Goal: Task Accomplishment & Management: Use online tool/utility

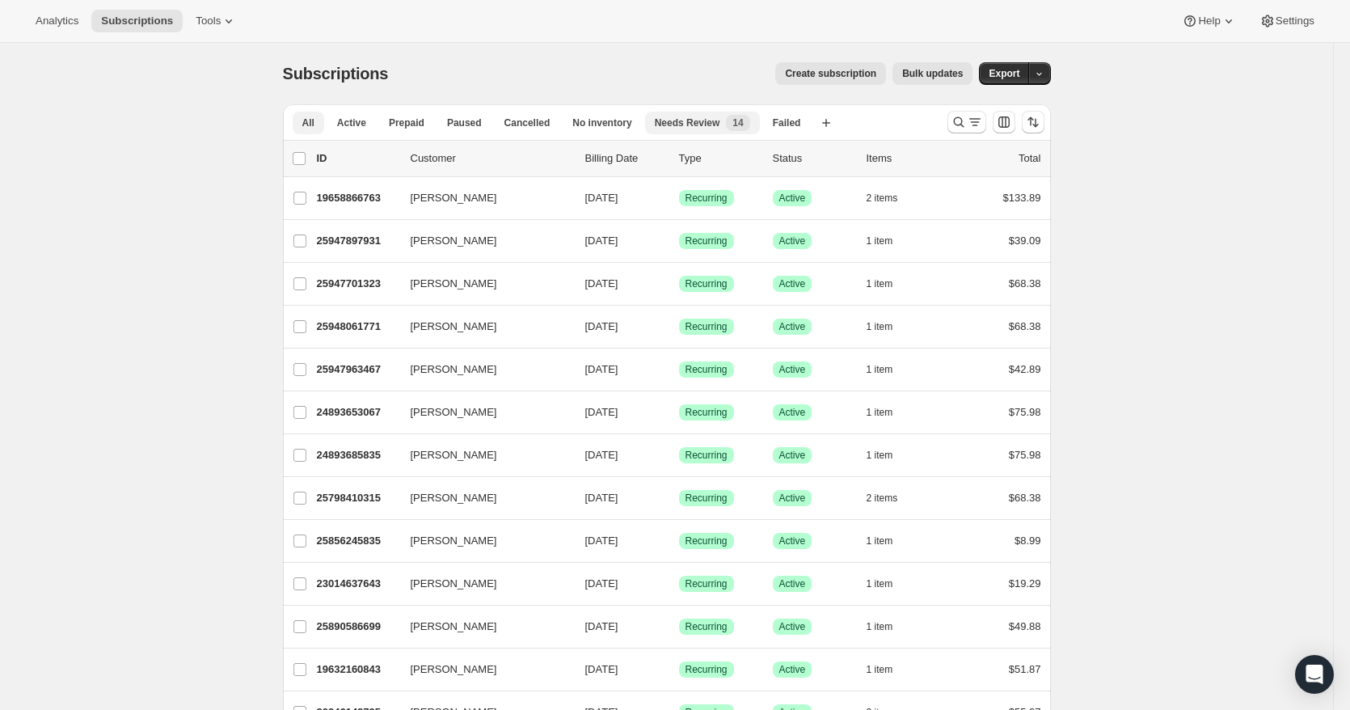
click at [694, 119] on span "Needs Review" at bounding box center [687, 122] width 65 height 13
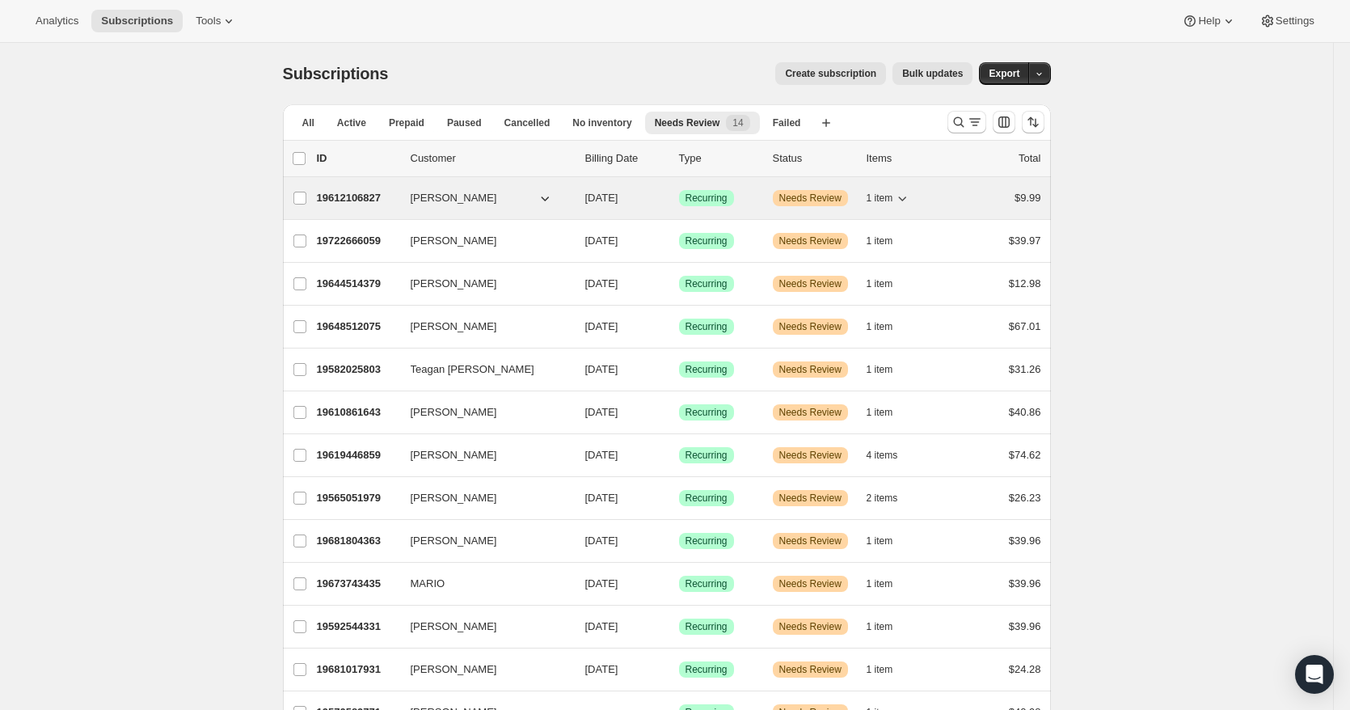
click at [752, 196] on div "Success Recurring" at bounding box center [719, 198] width 81 height 16
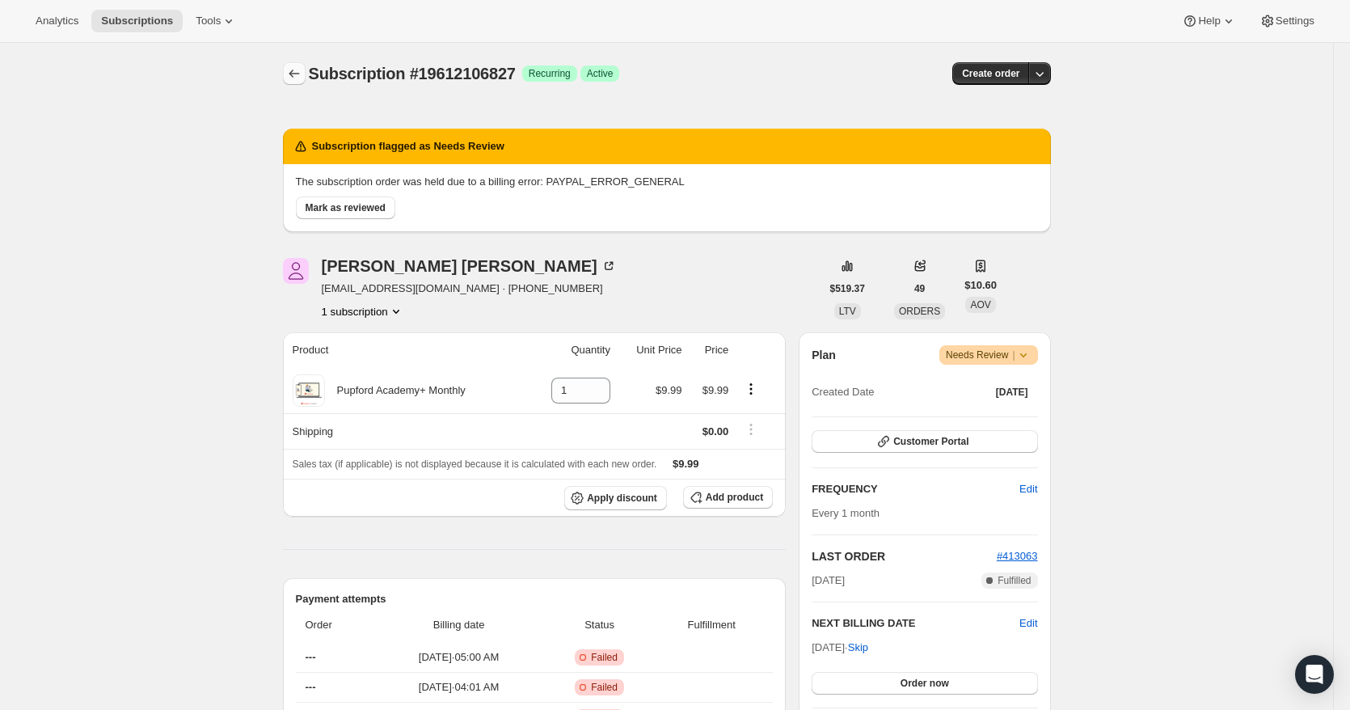
click at [302, 78] on icon "Subscriptions" at bounding box center [294, 73] width 16 height 16
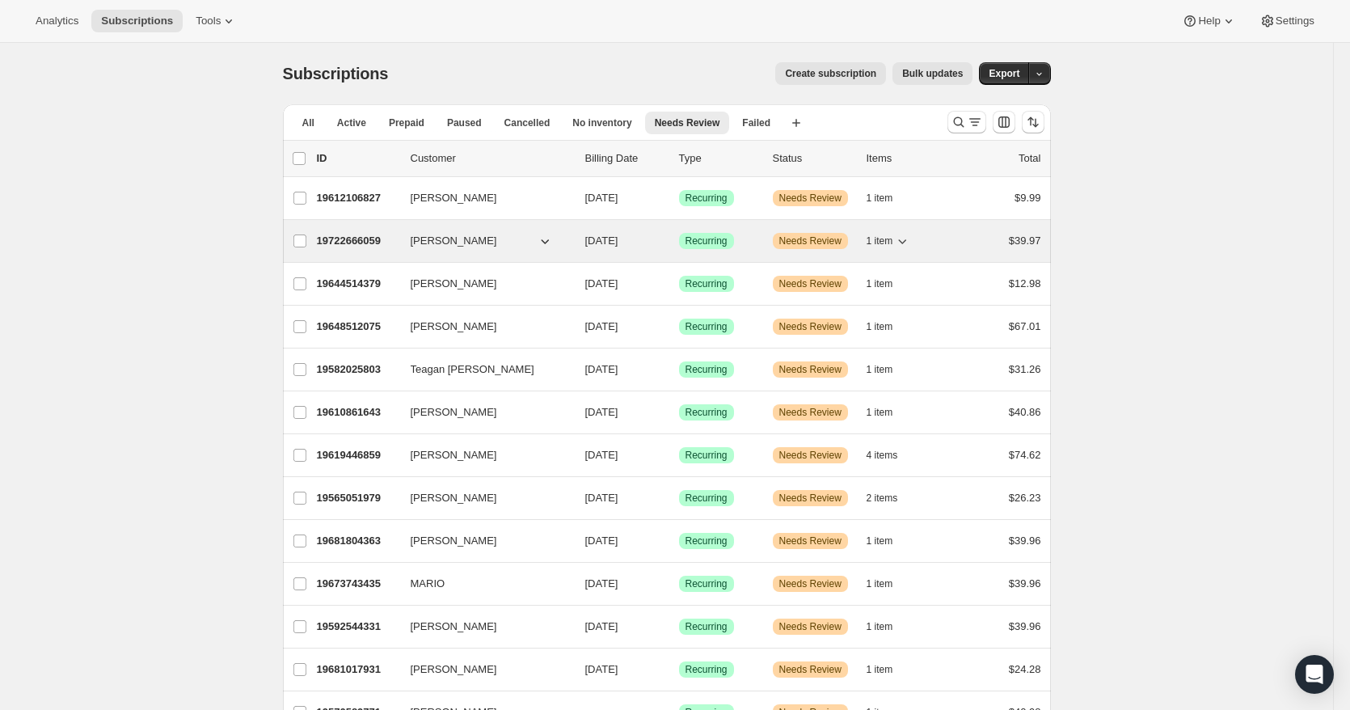
click at [746, 238] on div "Success Recurring" at bounding box center [719, 241] width 81 height 16
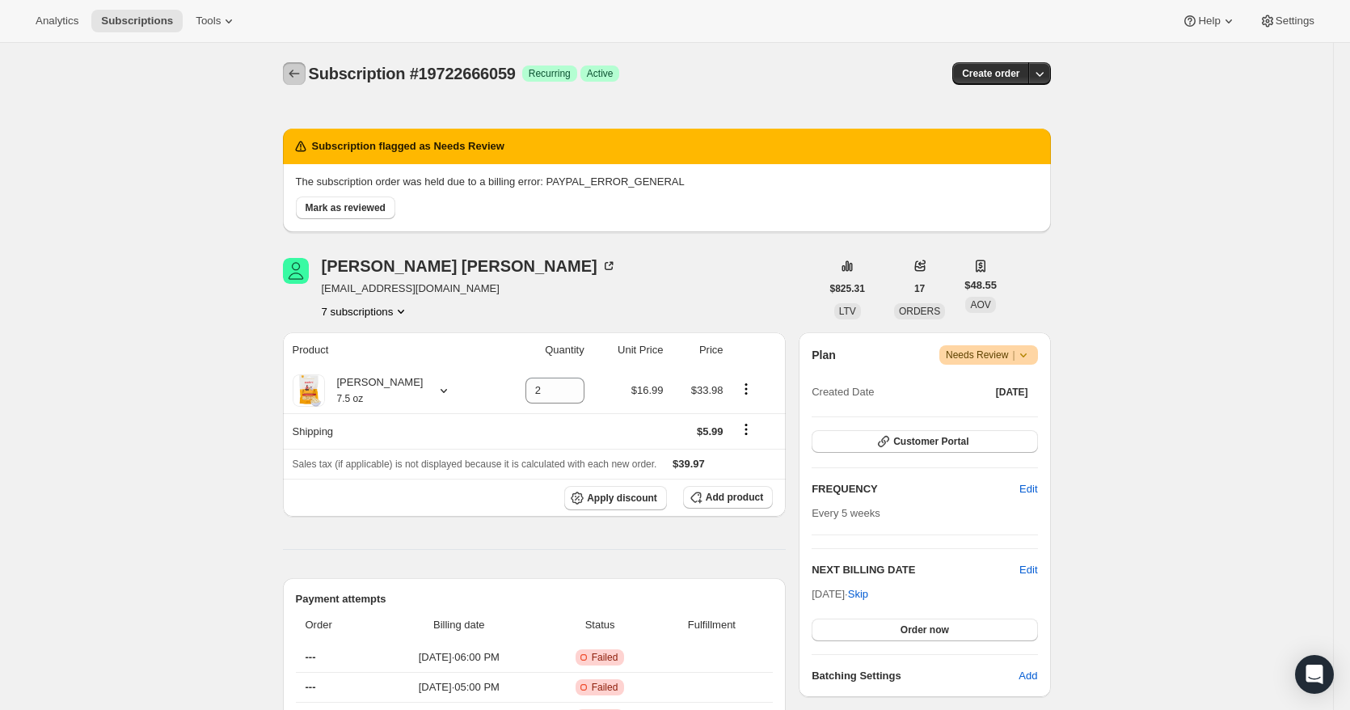
click at [302, 79] on icon "Subscriptions" at bounding box center [294, 73] width 16 height 16
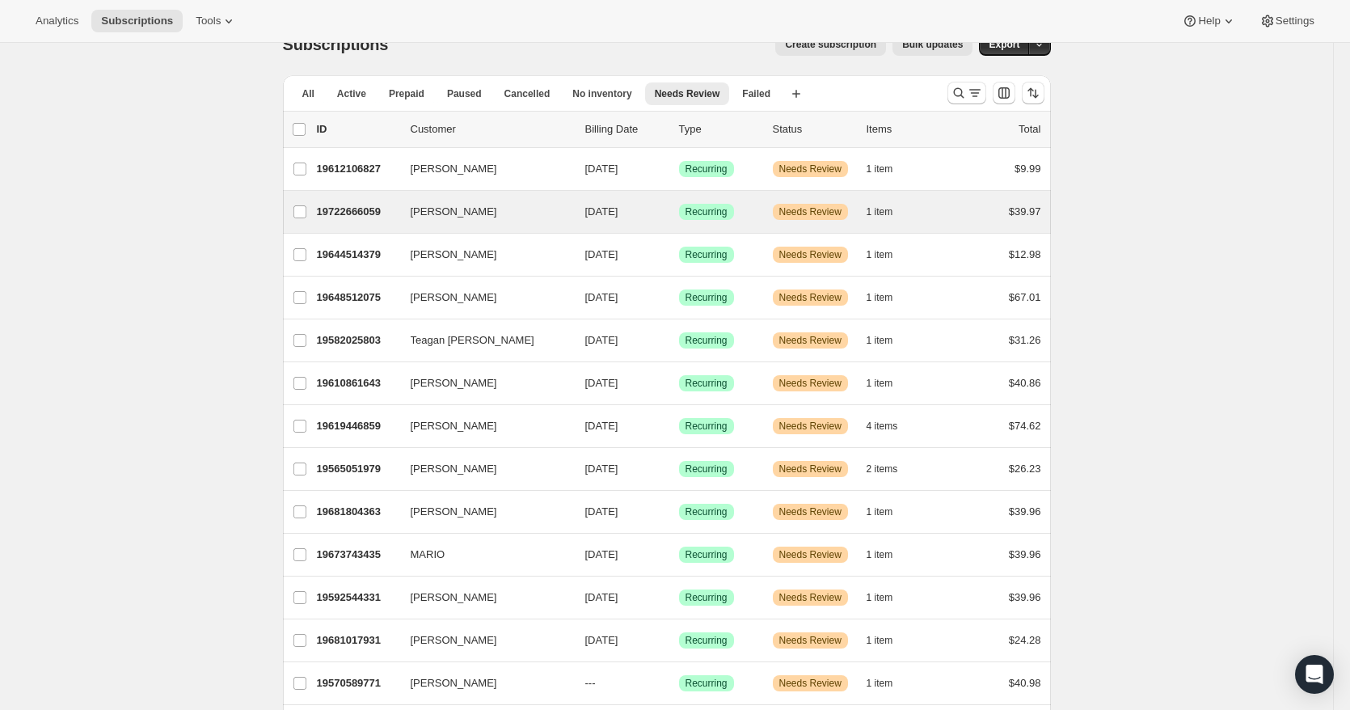
scroll to position [81, 0]
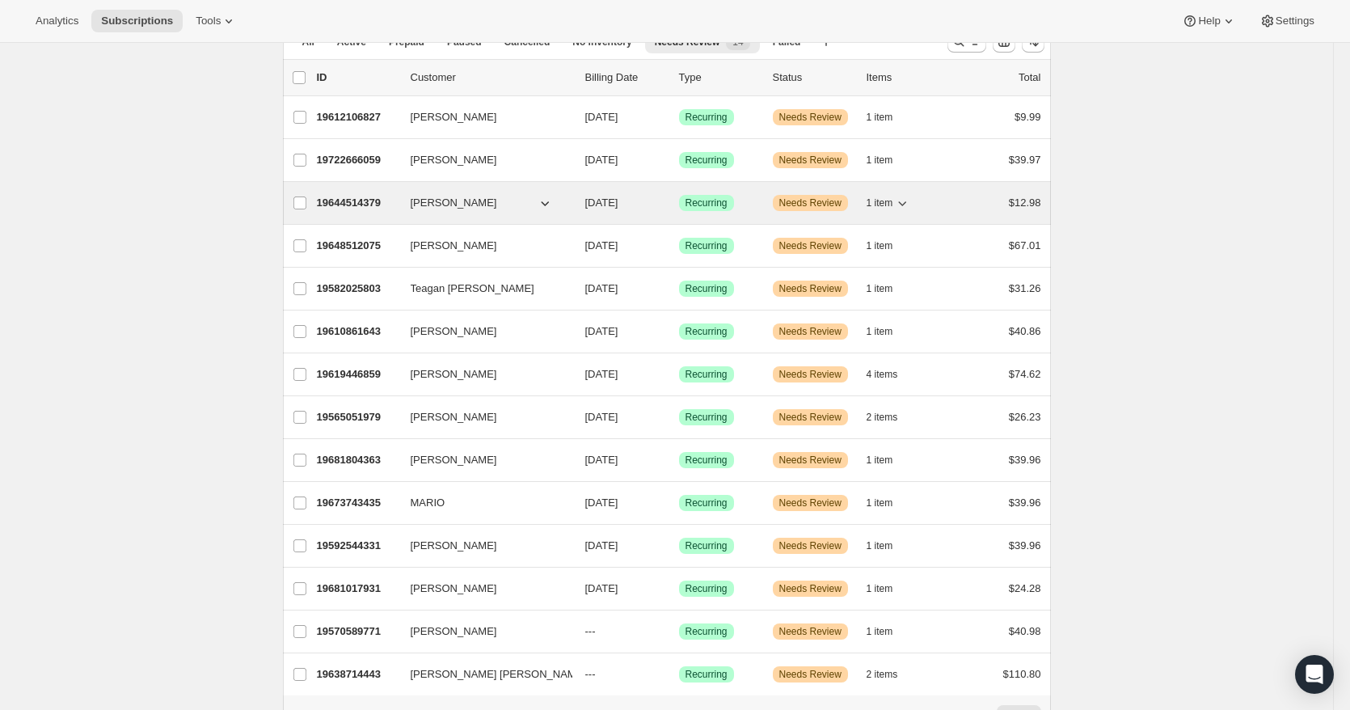
click at [740, 208] on div "Success Recurring" at bounding box center [719, 203] width 81 height 16
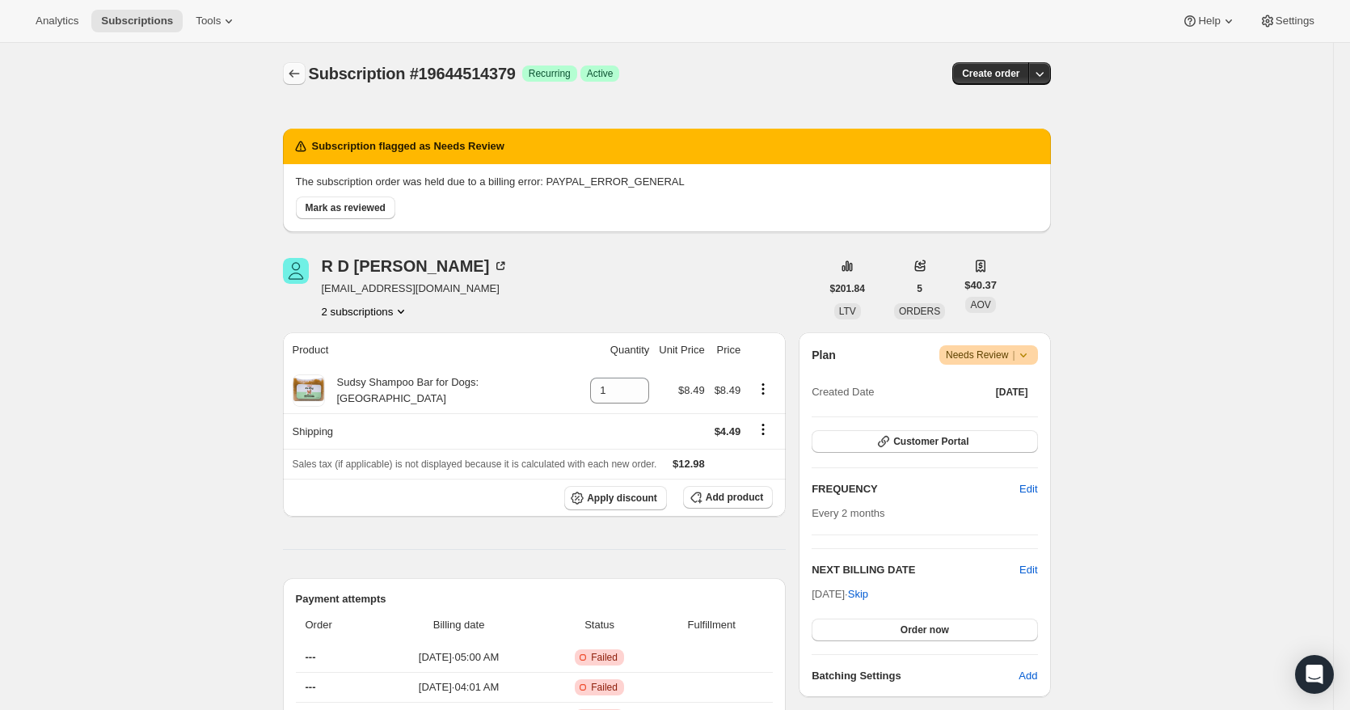
click at [302, 74] on icon "Subscriptions" at bounding box center [294, 73] width 16 height 16
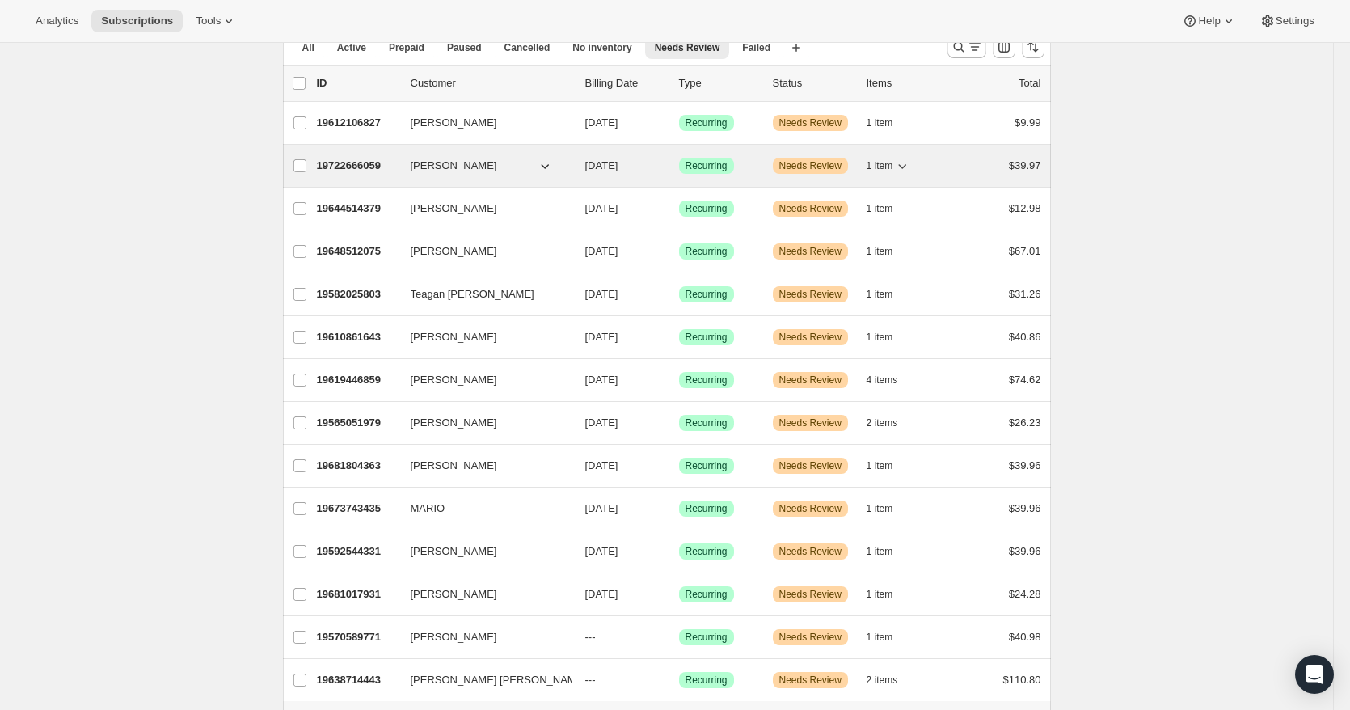
scroll to position [81, 0]
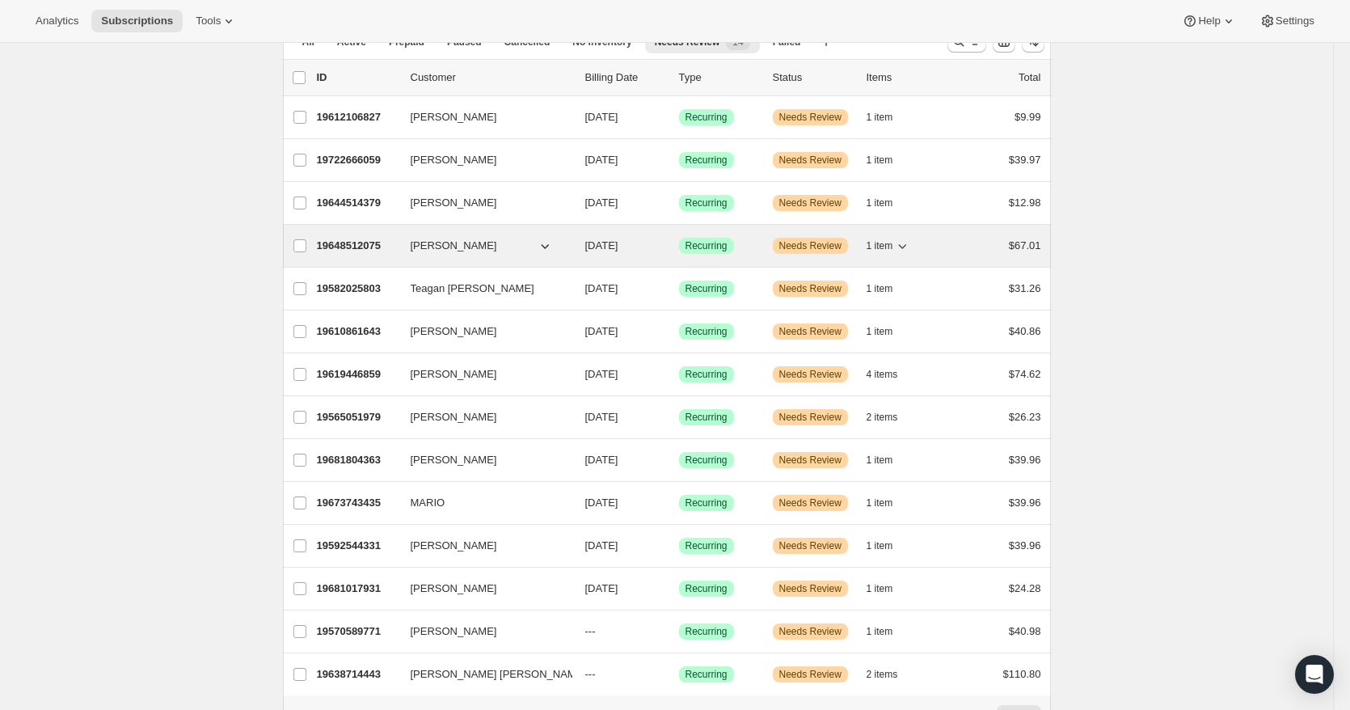
click at [742, 254] on div "19648512075 Rob Conner 12/07/2025 Success Recurring Warning Needs Review 1 item…" at bounding box center [679, 245] width 724 height 23
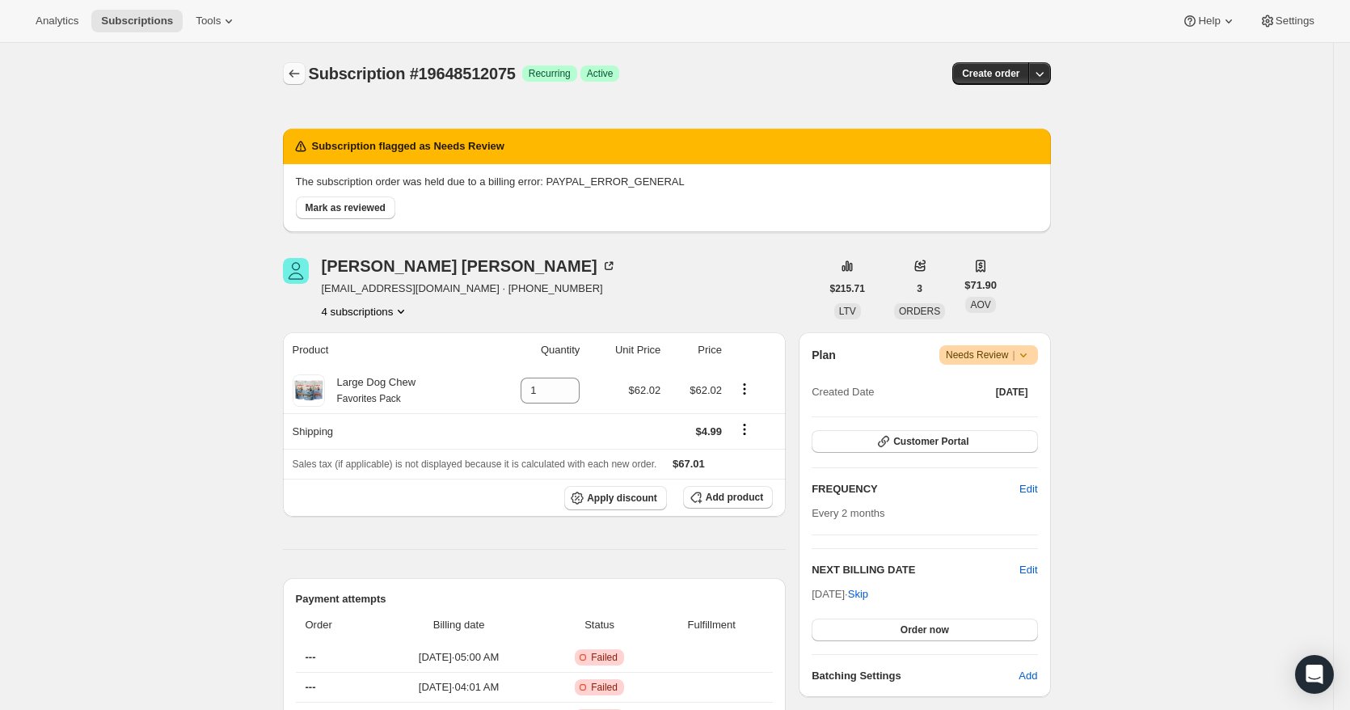
click at [298, 77] on icon "Subscriptions" at bounding box center [294, 73] width 16 height 16
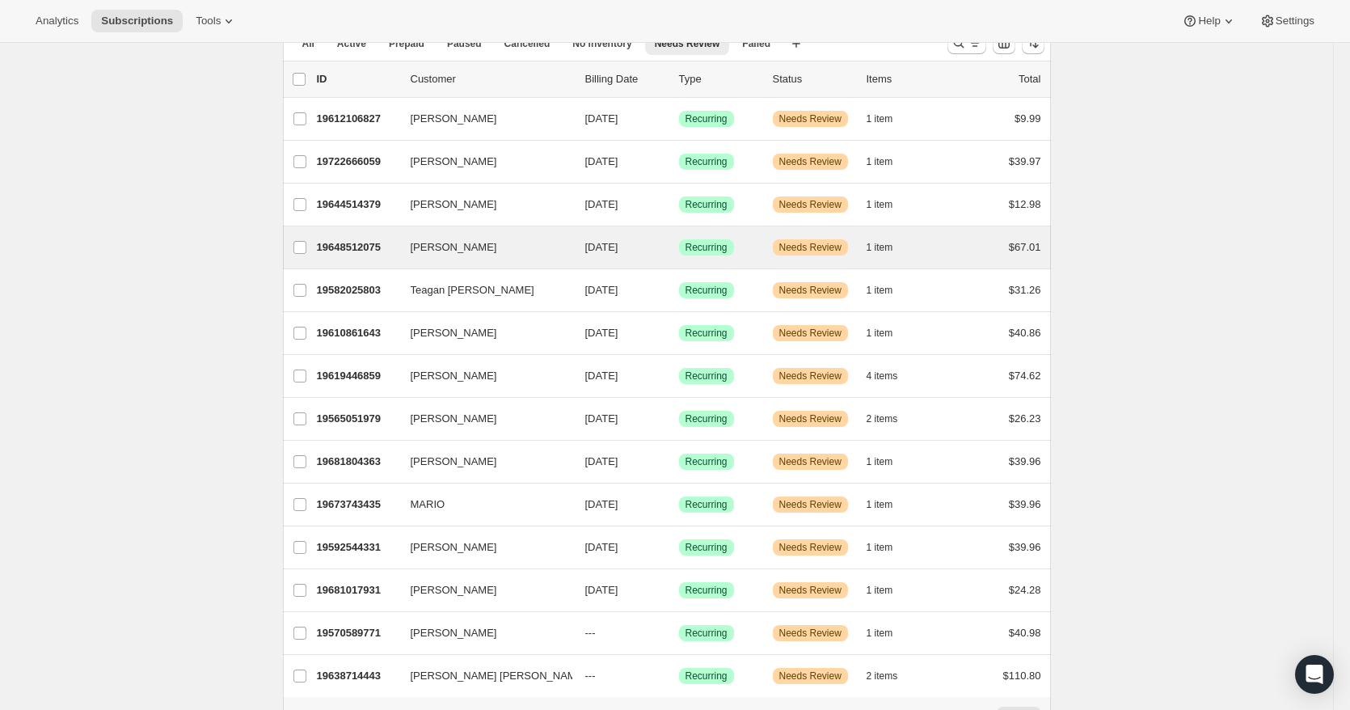
scroll to position [81, 0]
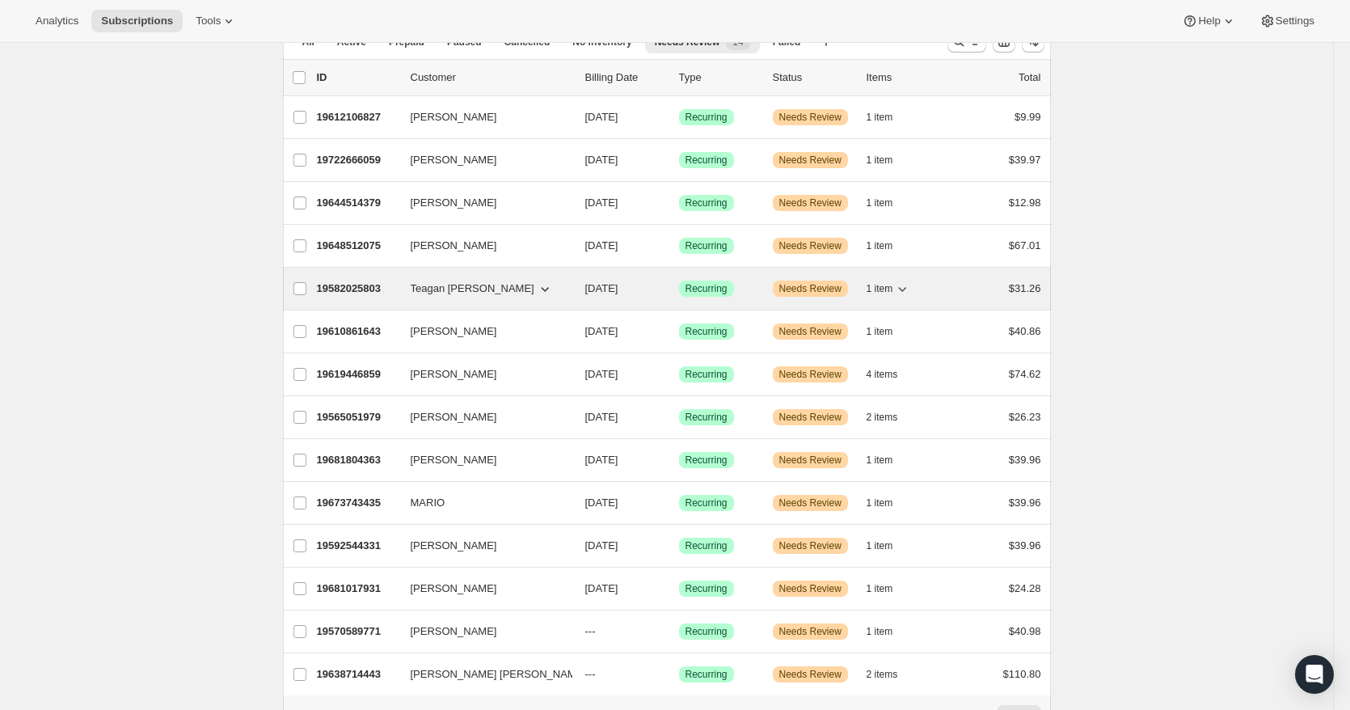
click at [753, 292] on div "Success Recurring" at bounding box center [719, 288] width 81 height 16
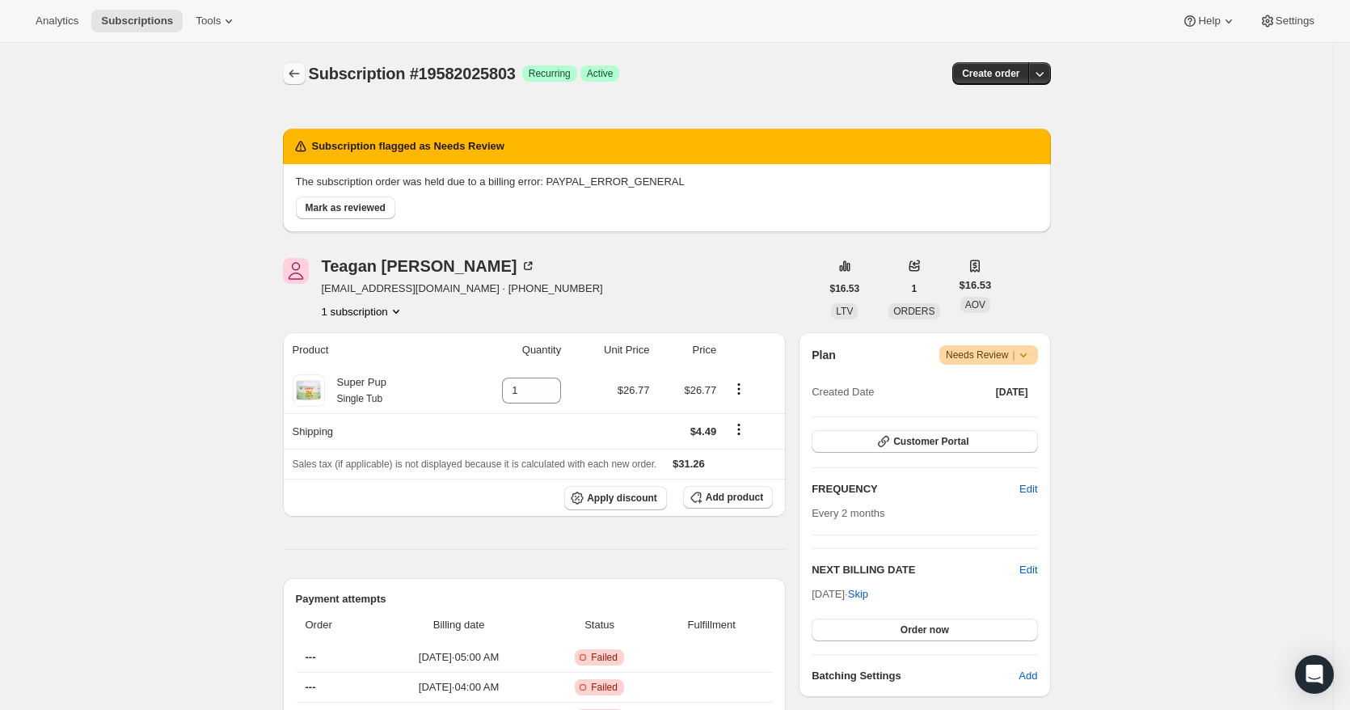
click at [298, 71] on icon "Subscriptions" at bounding box center [294, 73] width 16 height 16
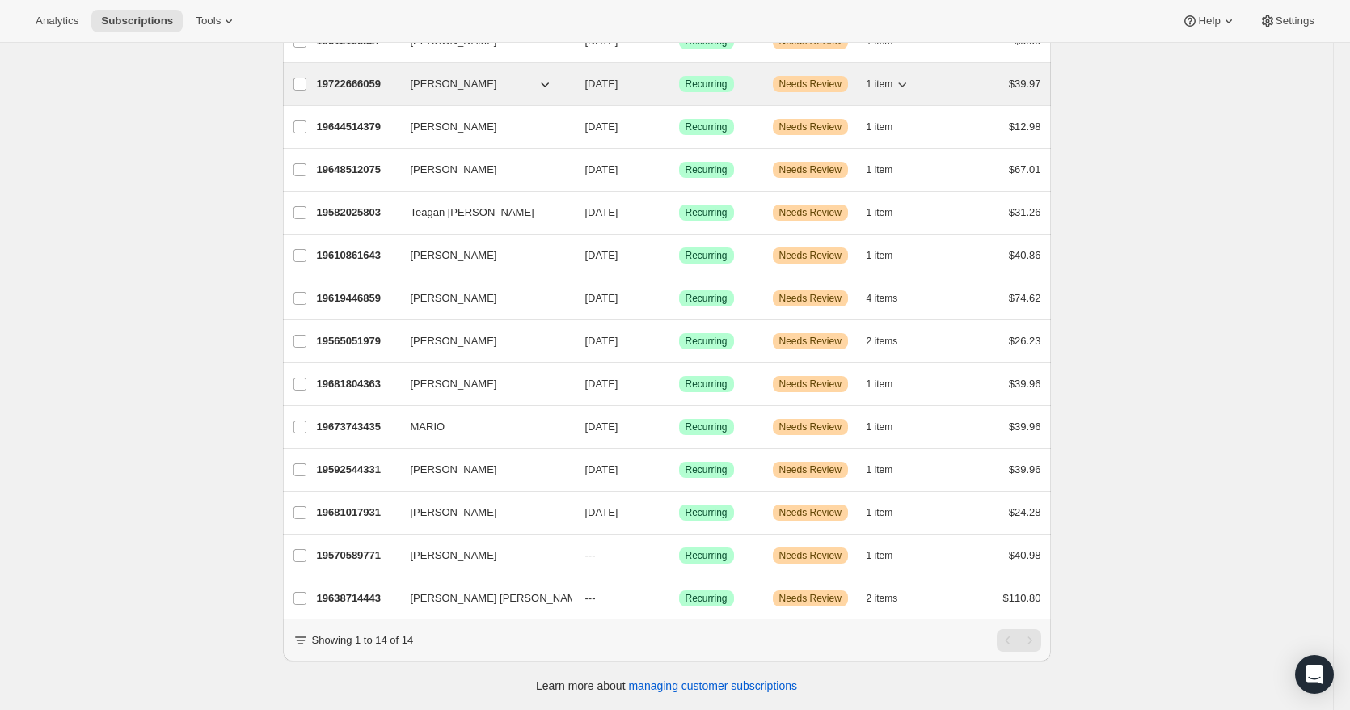
scroll to position [162, 0]
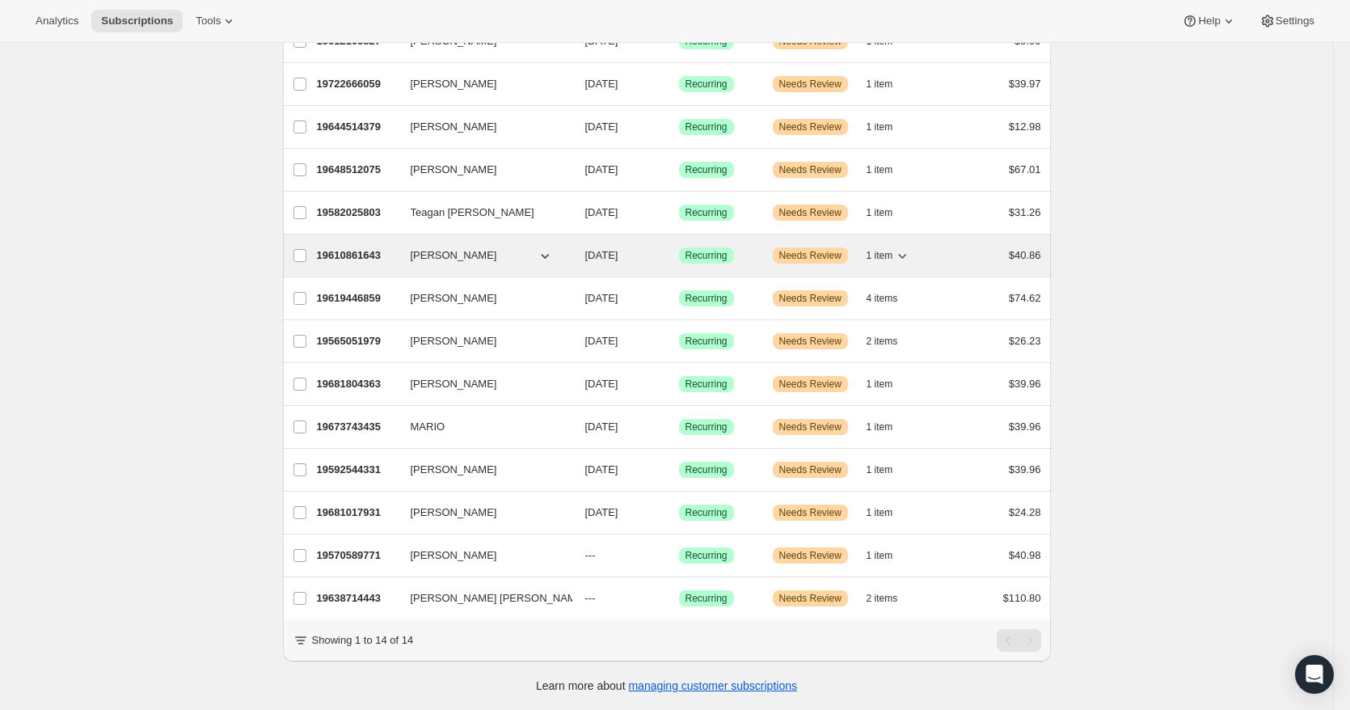
click at [760, 253] on div "Success Recurring" at bounding box center [719, 255] width 81 height 16
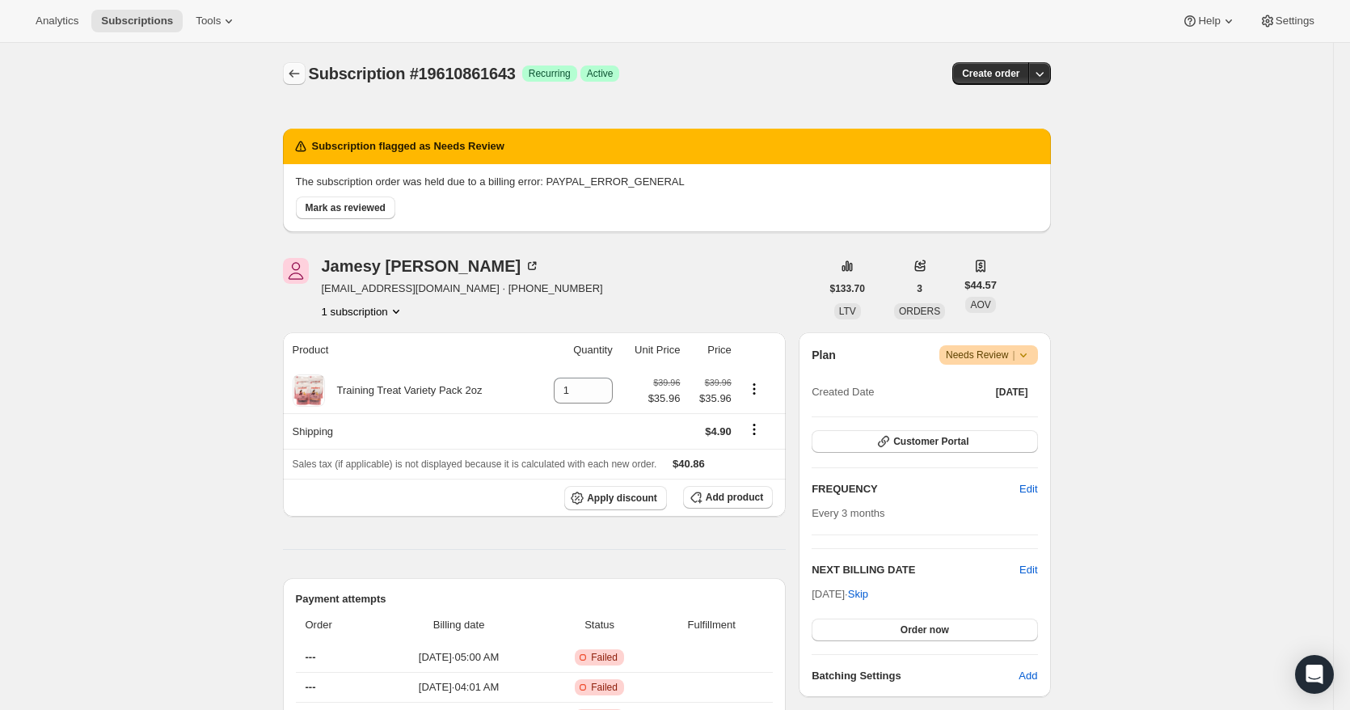
click at [302, 74] on icon "Subscriptions" at bounding box center [294, 73] width 16 height 16
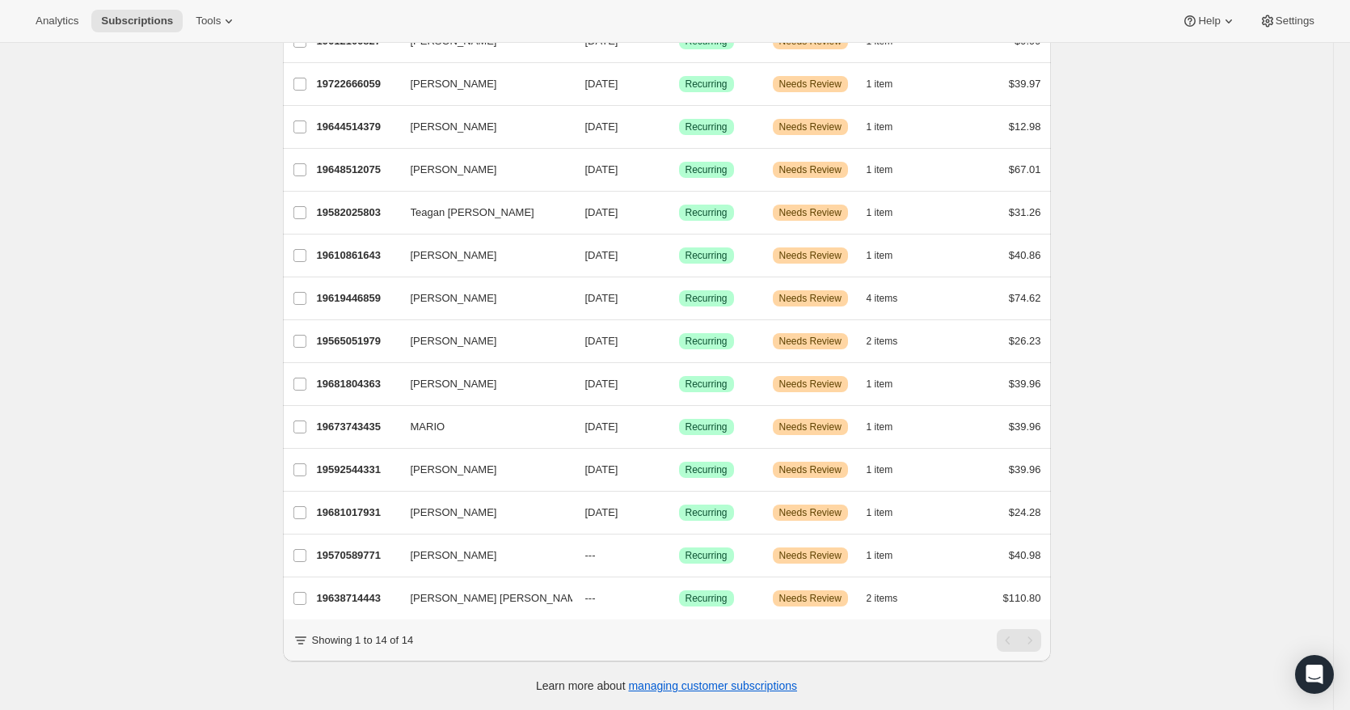
scroll to position [162, 0]
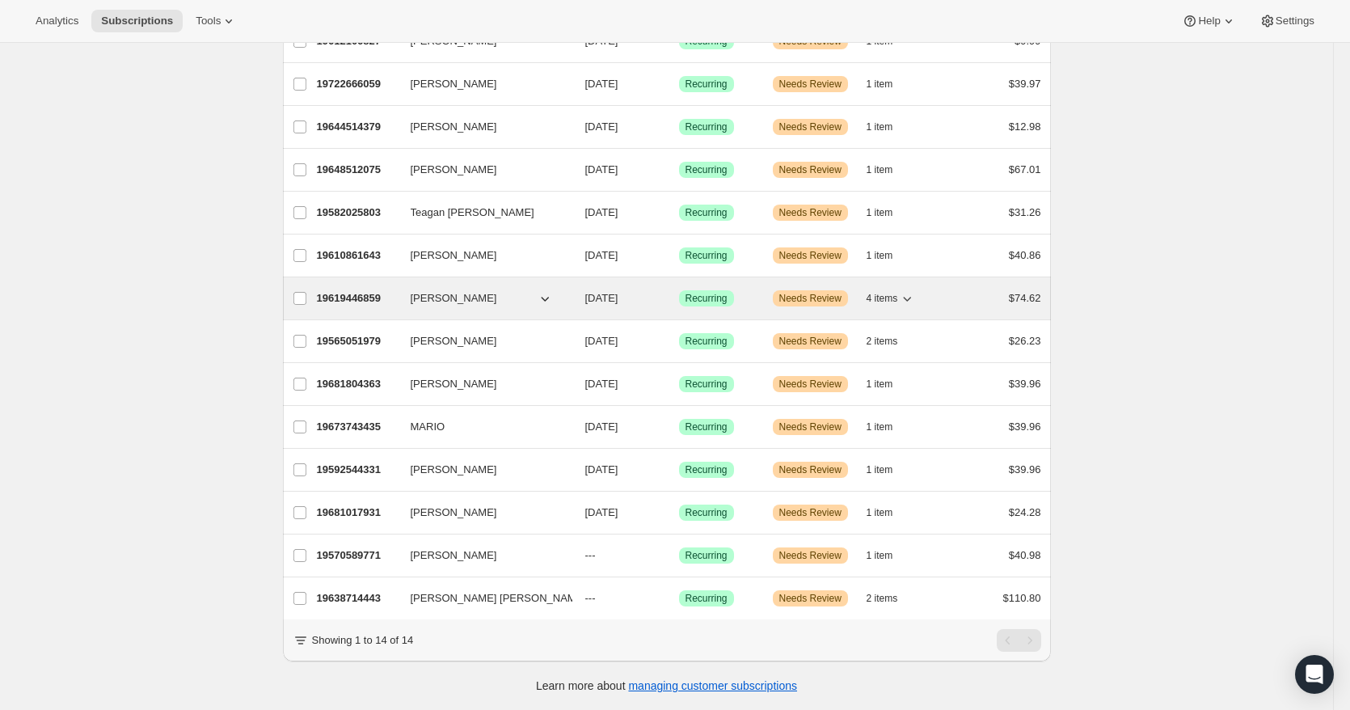
click at [745, 299] on div "Success Recurring" at bounding box center [719, 298] width 81 height 16
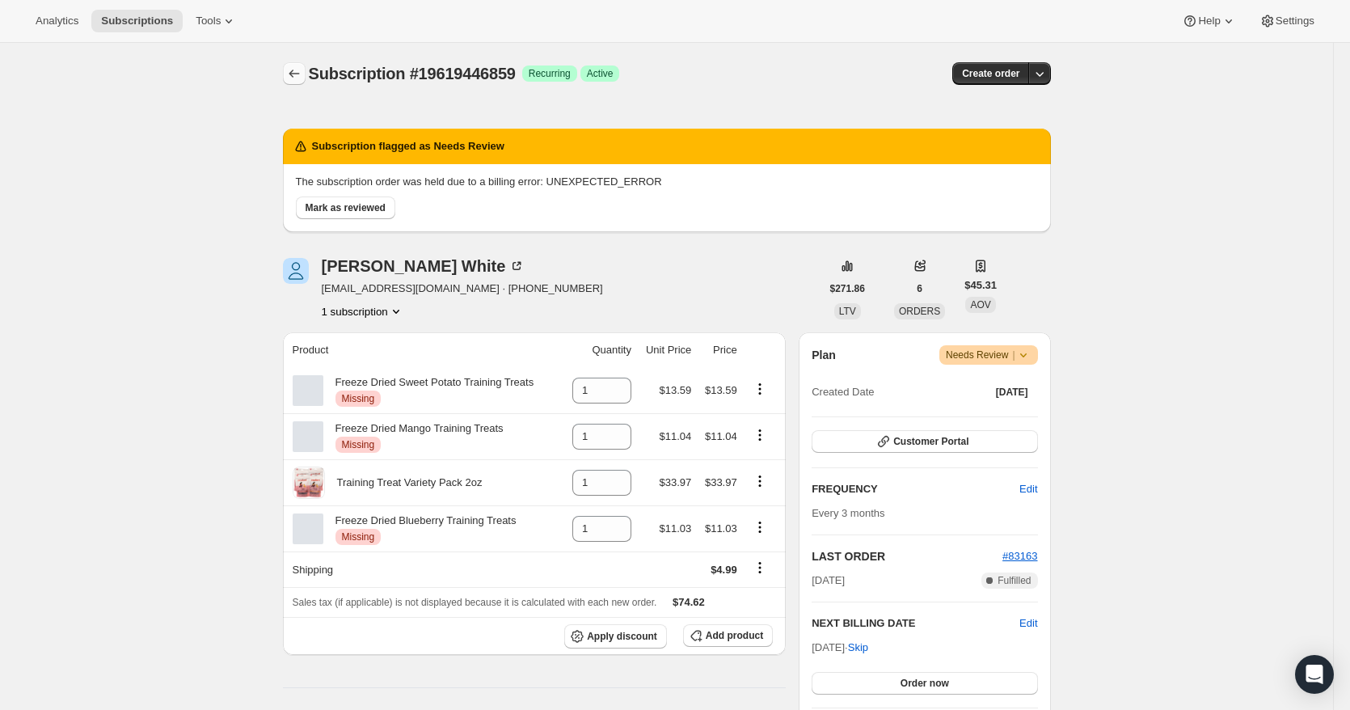
click at [293, 70] on icon "Subscriptions" at bounding box center [294, 73] width 16 height 16
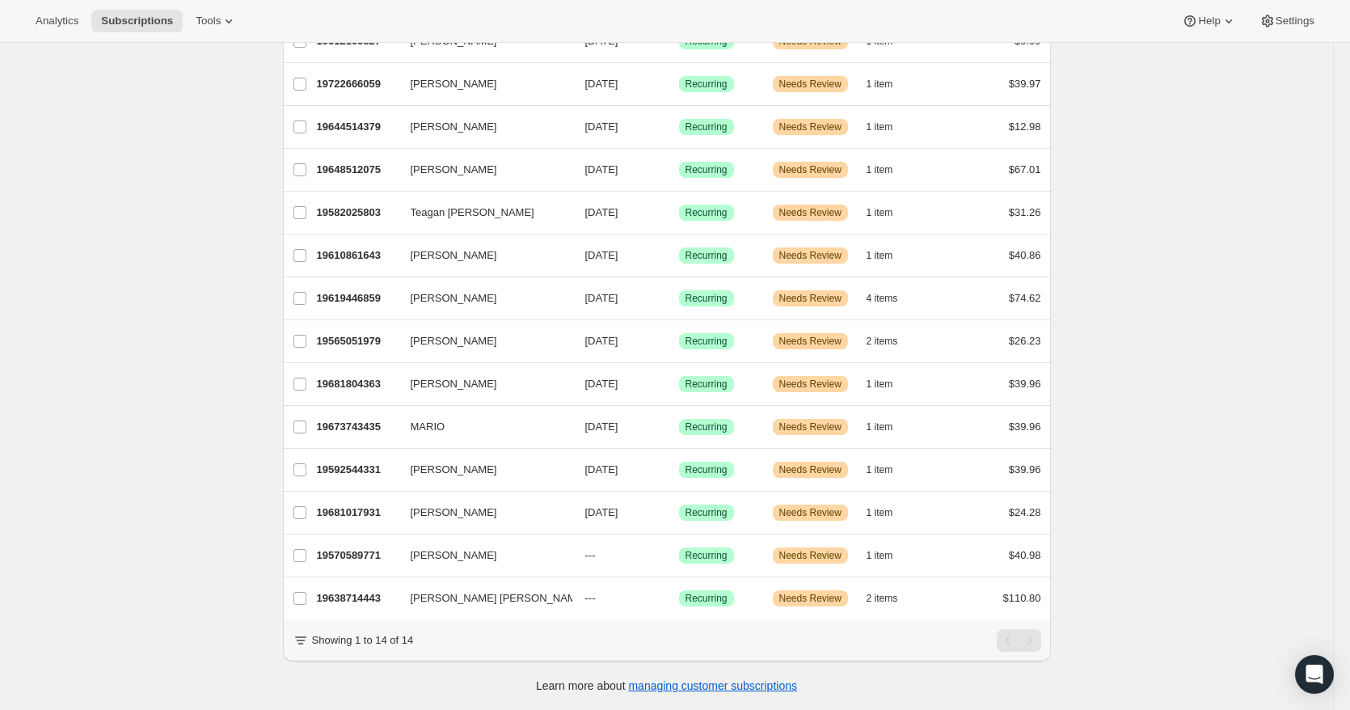
scroll to position [162, 0]
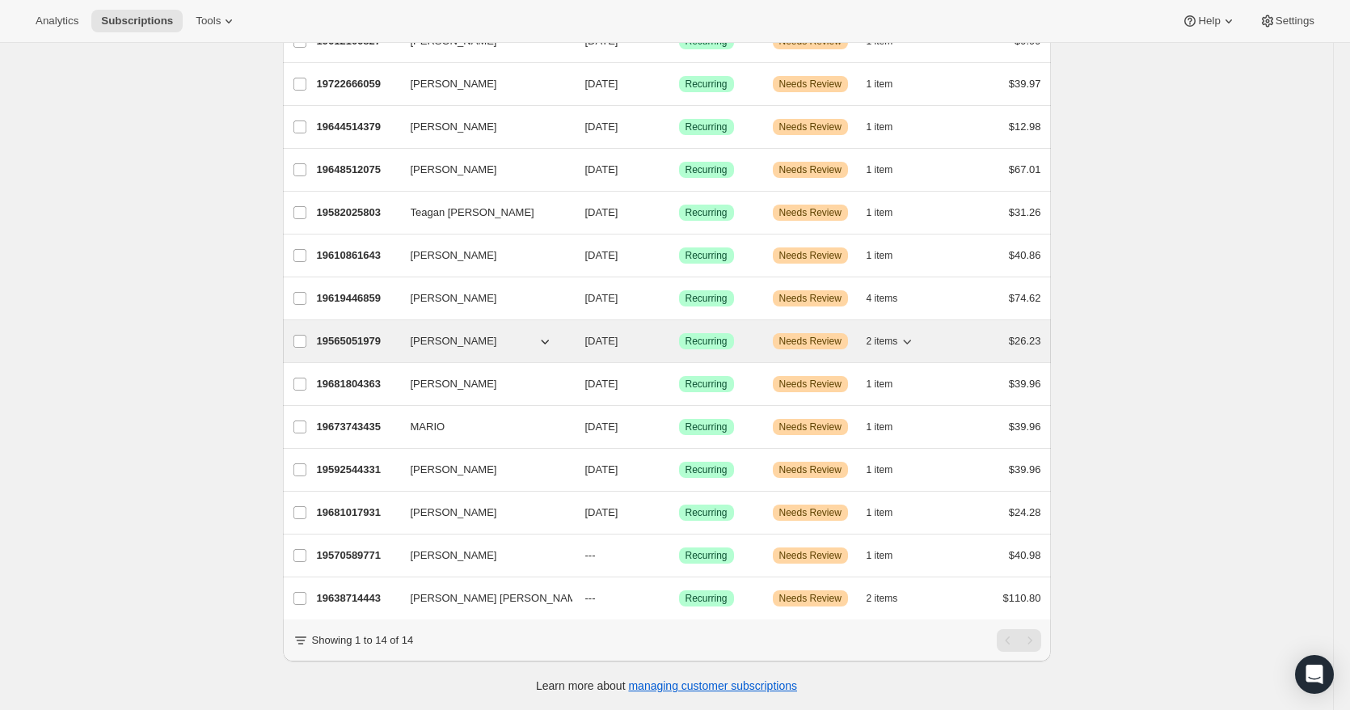
click at [746, 335] on div "Success Recurring" at bounding box center [719, 341] width 81 height 16
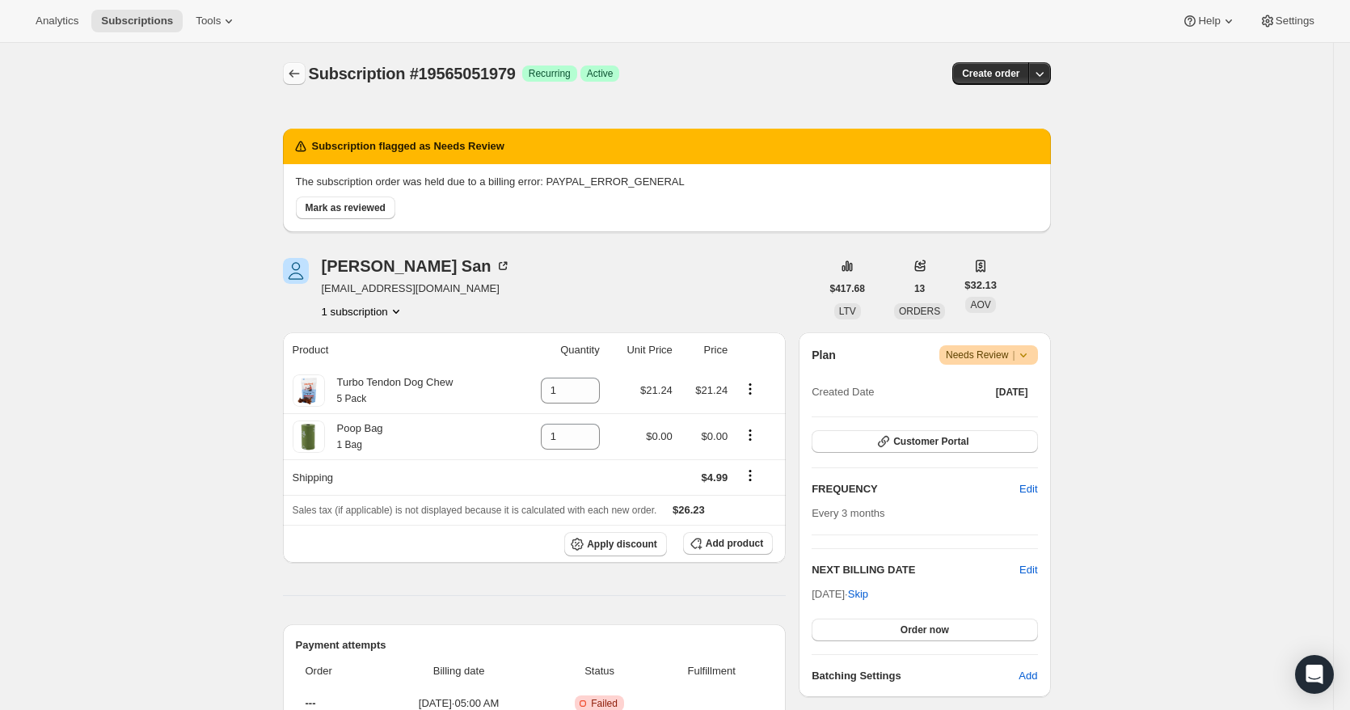
click at [305, 74] on button "Subscriptions" at bounding box center [294, 73] width 23 height 23
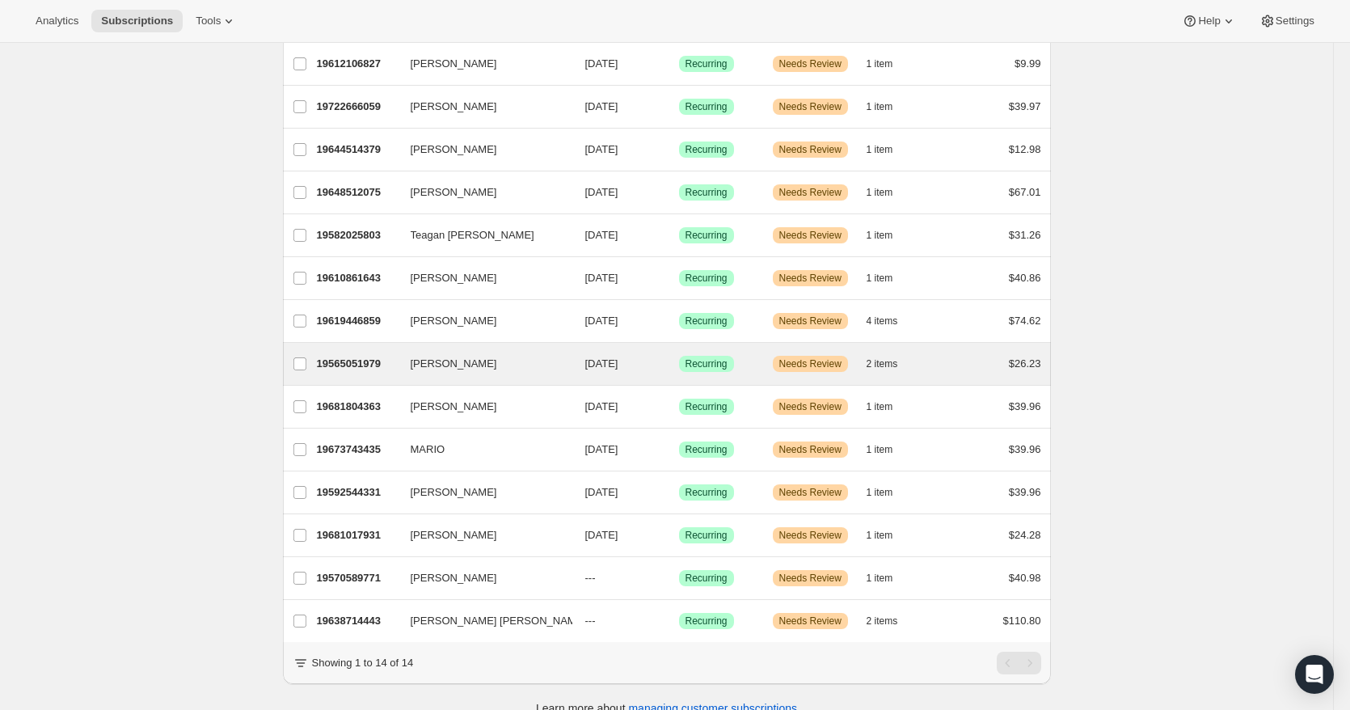
scroll to position [162, 0]
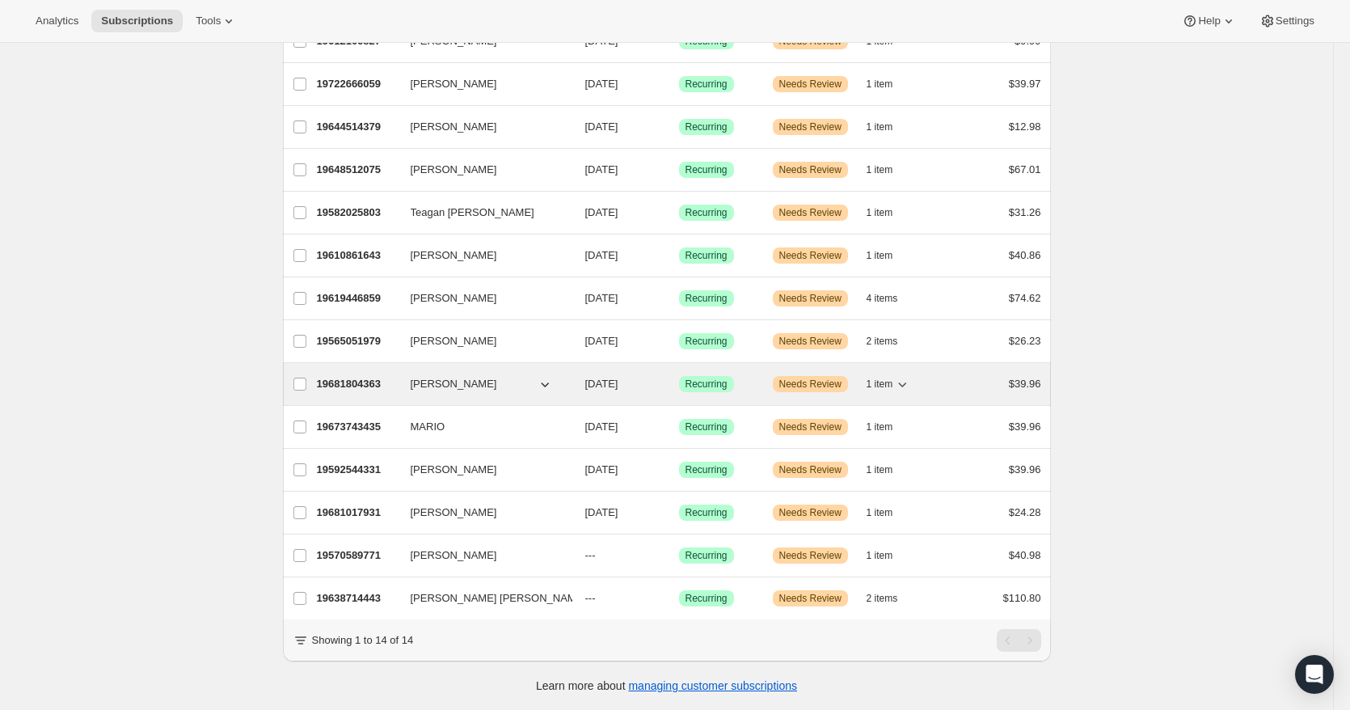
click at [757, 382] on div "Success Recurring" at bounding box center [719, 384] width 81 height 16
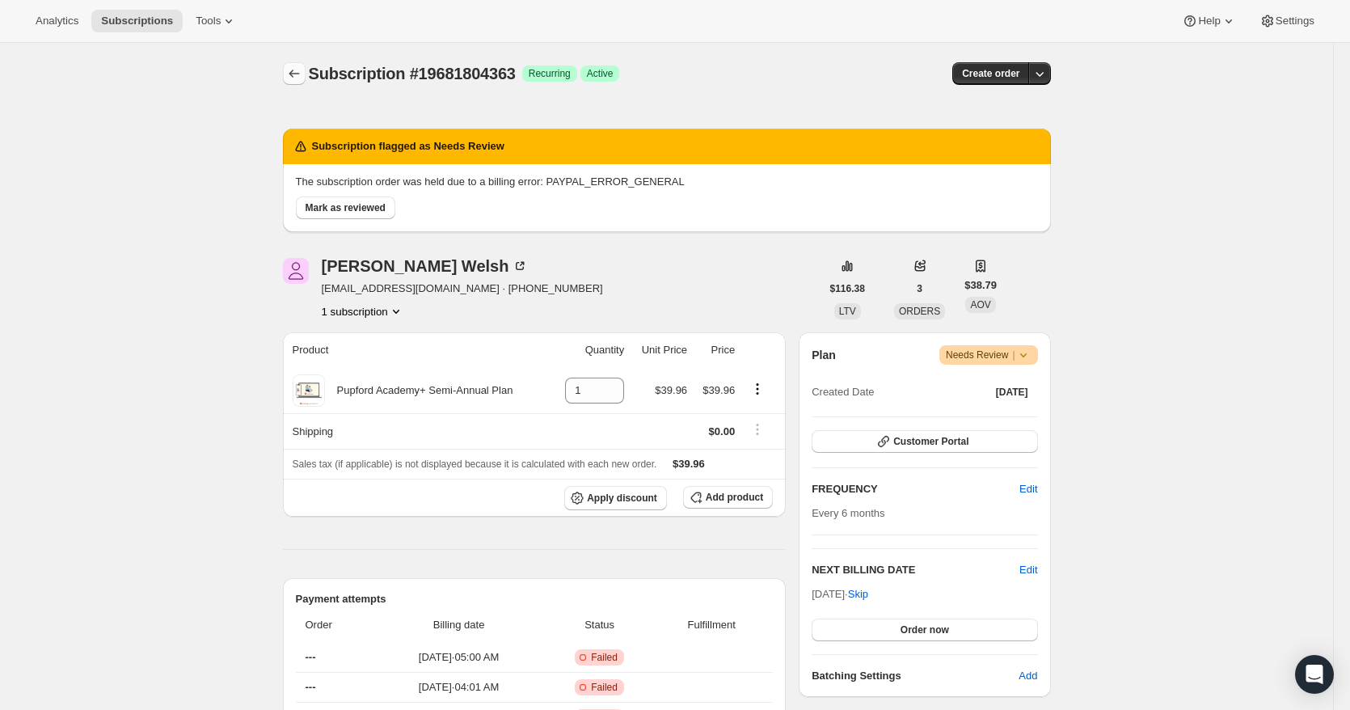
click at [297, 78] on icon "Subscriptions" at bounding box center [294, 73] width 16 height 16
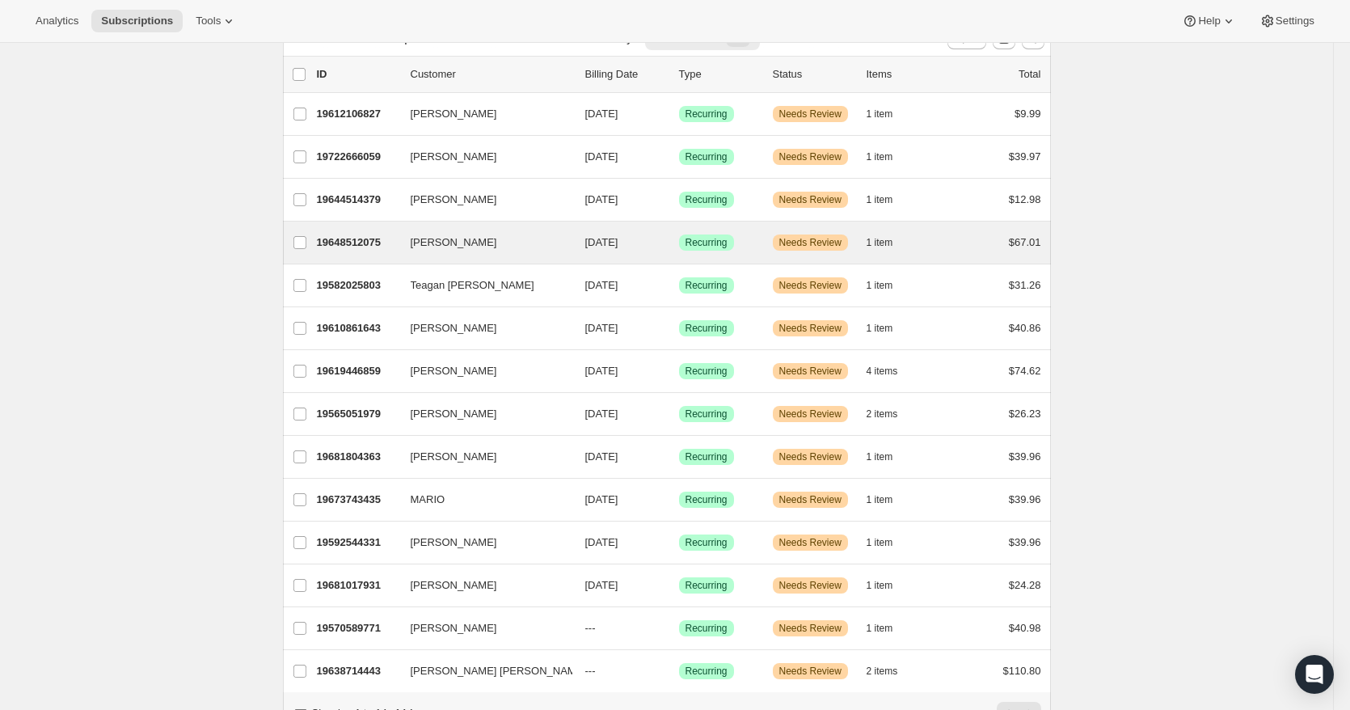
scroll to position [162, 0]
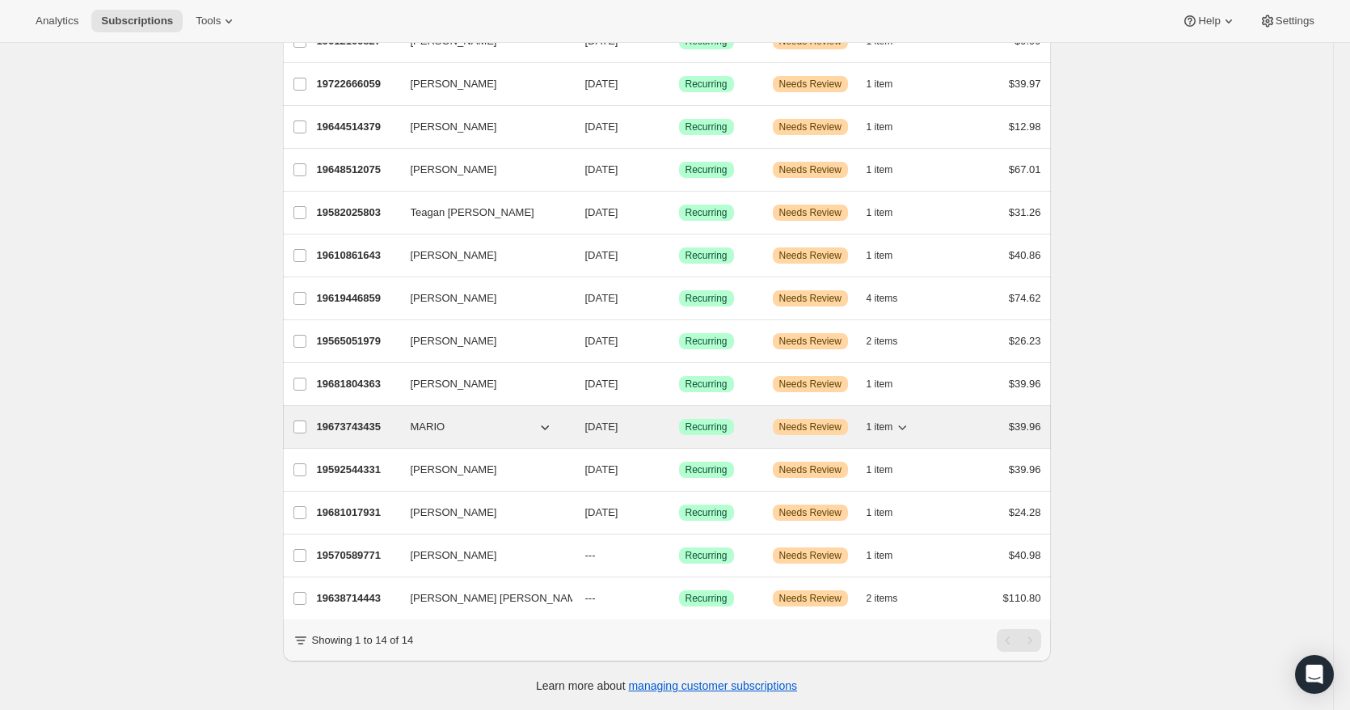
click at [747, 428] on div "Success Recurring" at bounding box center [719, 427] width 81 height 16
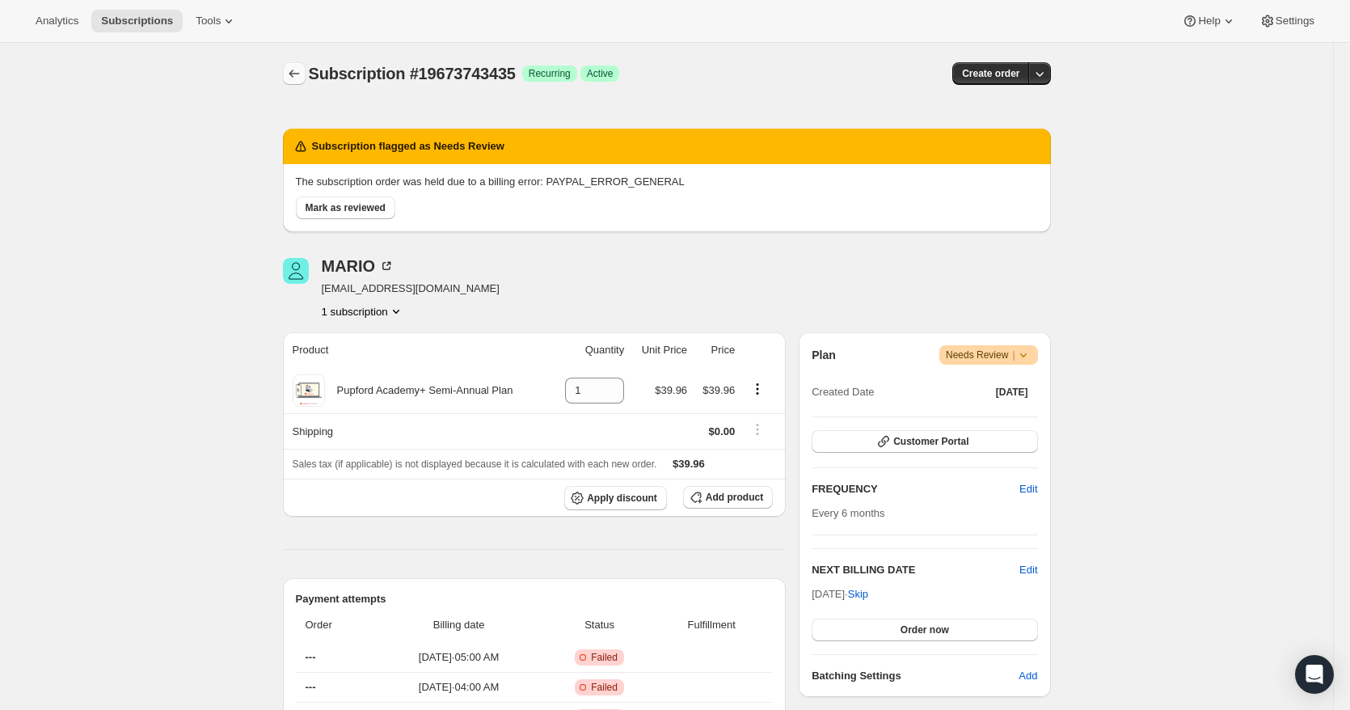
click at [301, 75] on icon "Subscriptions" at bounding box center [294, 73] width 16 height 16
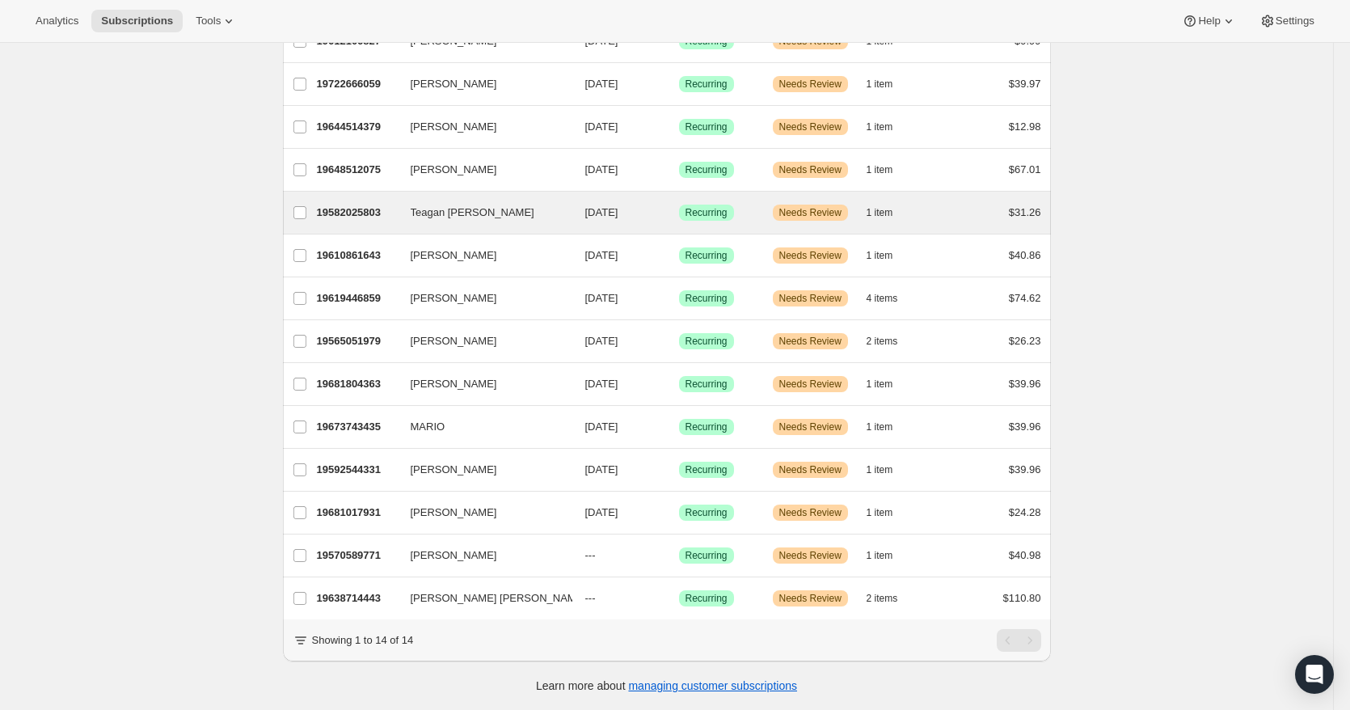
scroll to position [169, 0]
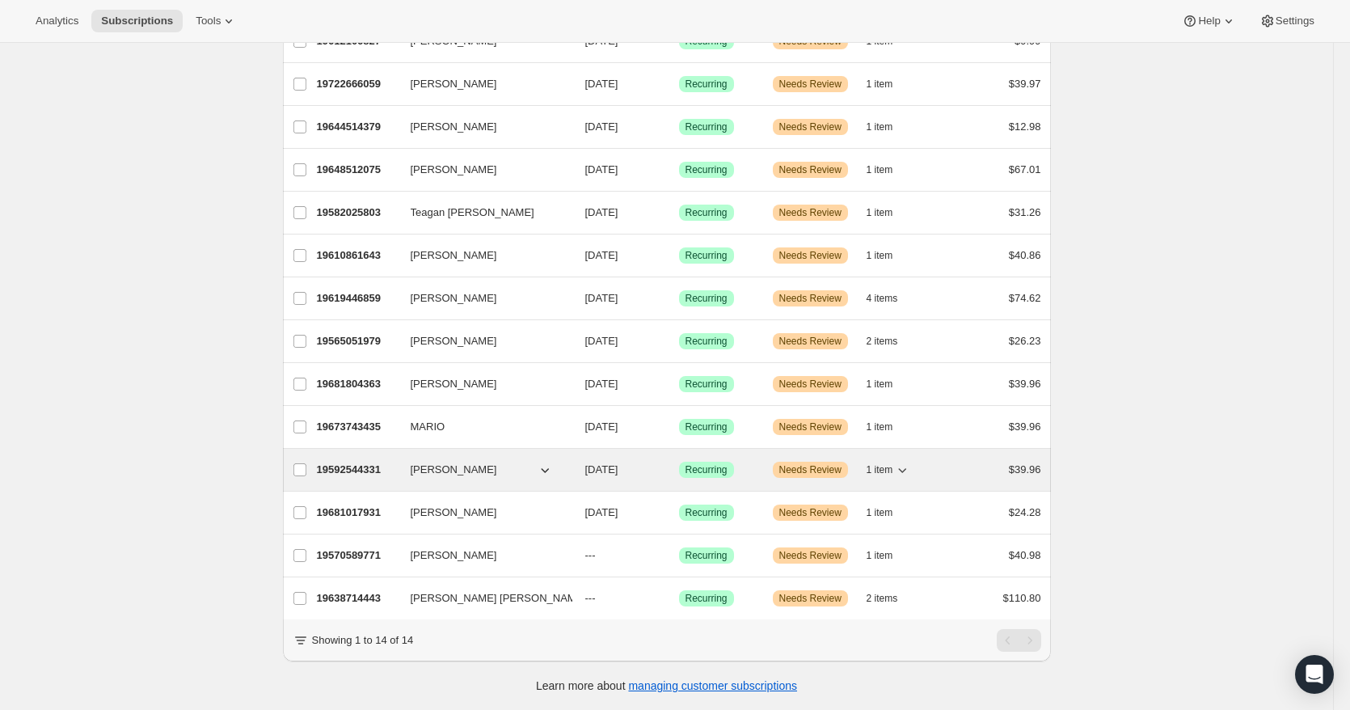
click at [767, 458] on div "19592544331 Amanda Baker 04/07/2026 Success Recurring Warning Needs Review 1 it…" at bounding box center [679, 469] width 724 height 23
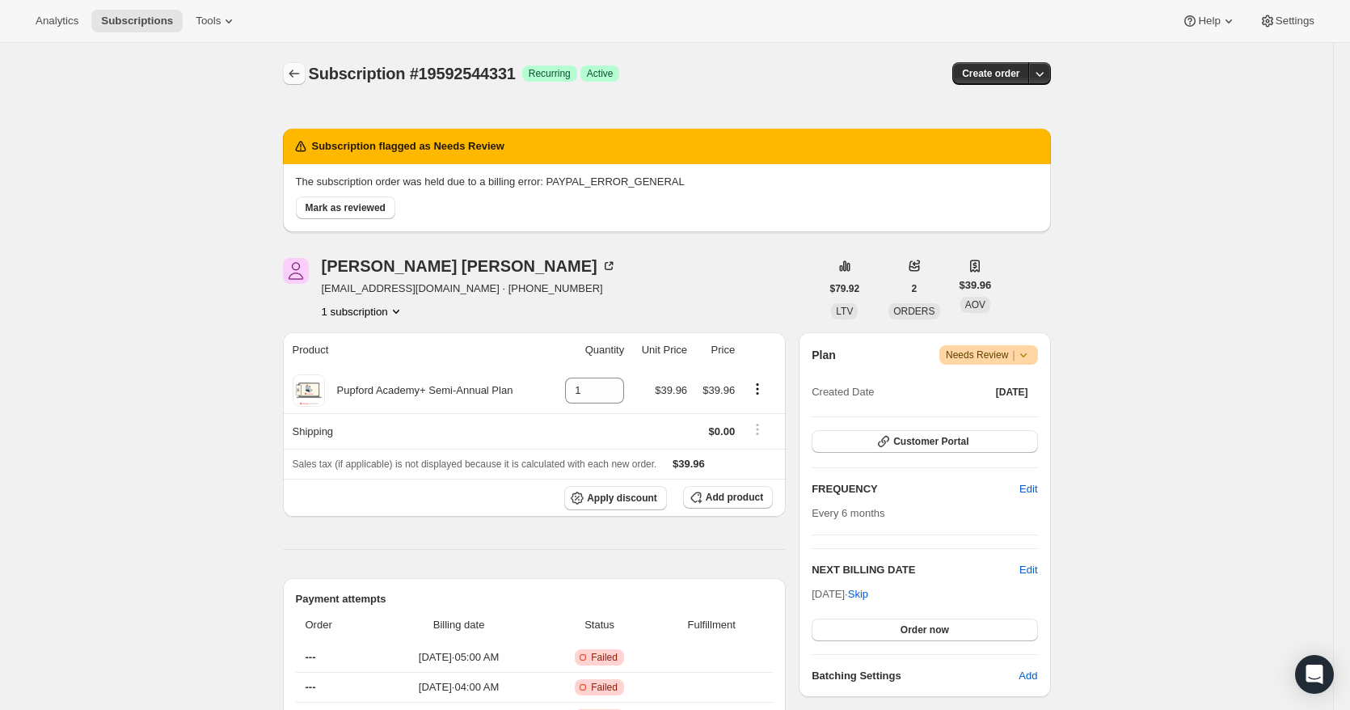
click at [297, 74] on icon "Subscriptions" at bounding box center [294, 73] width 16 height 16
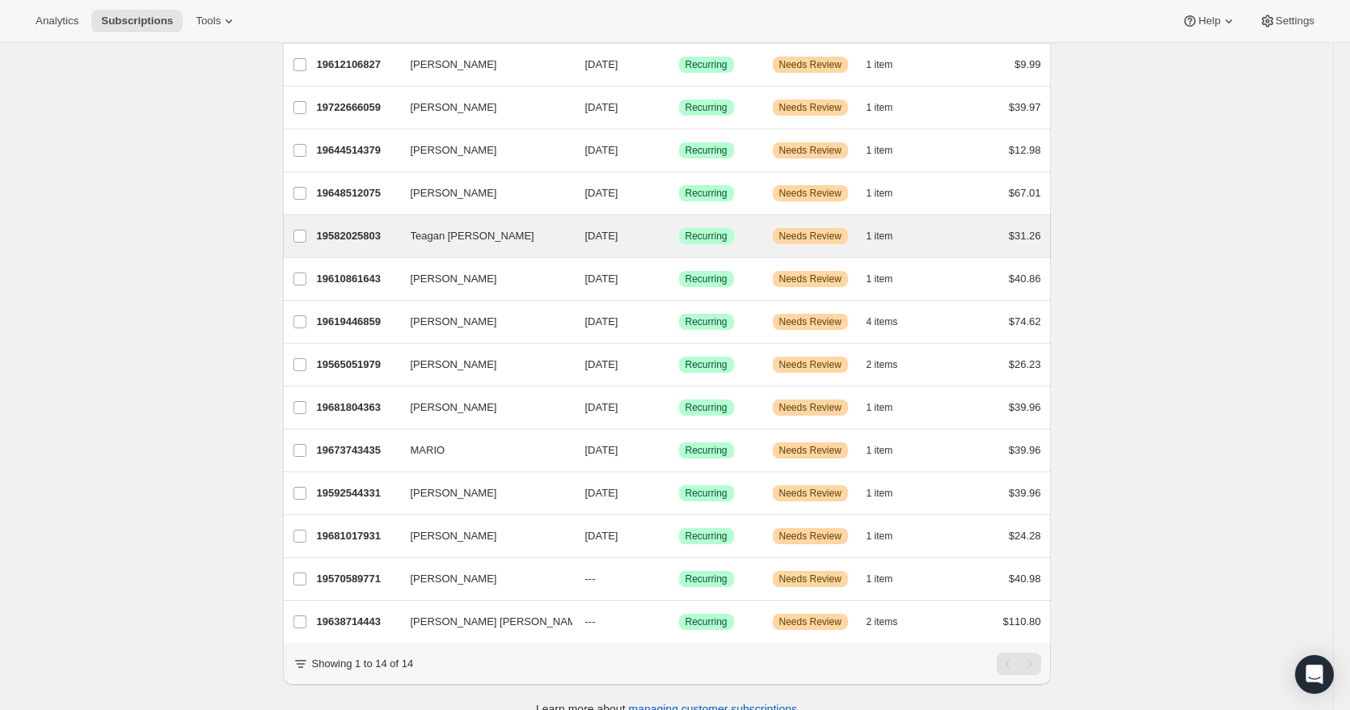
scroll to position [169, 0]
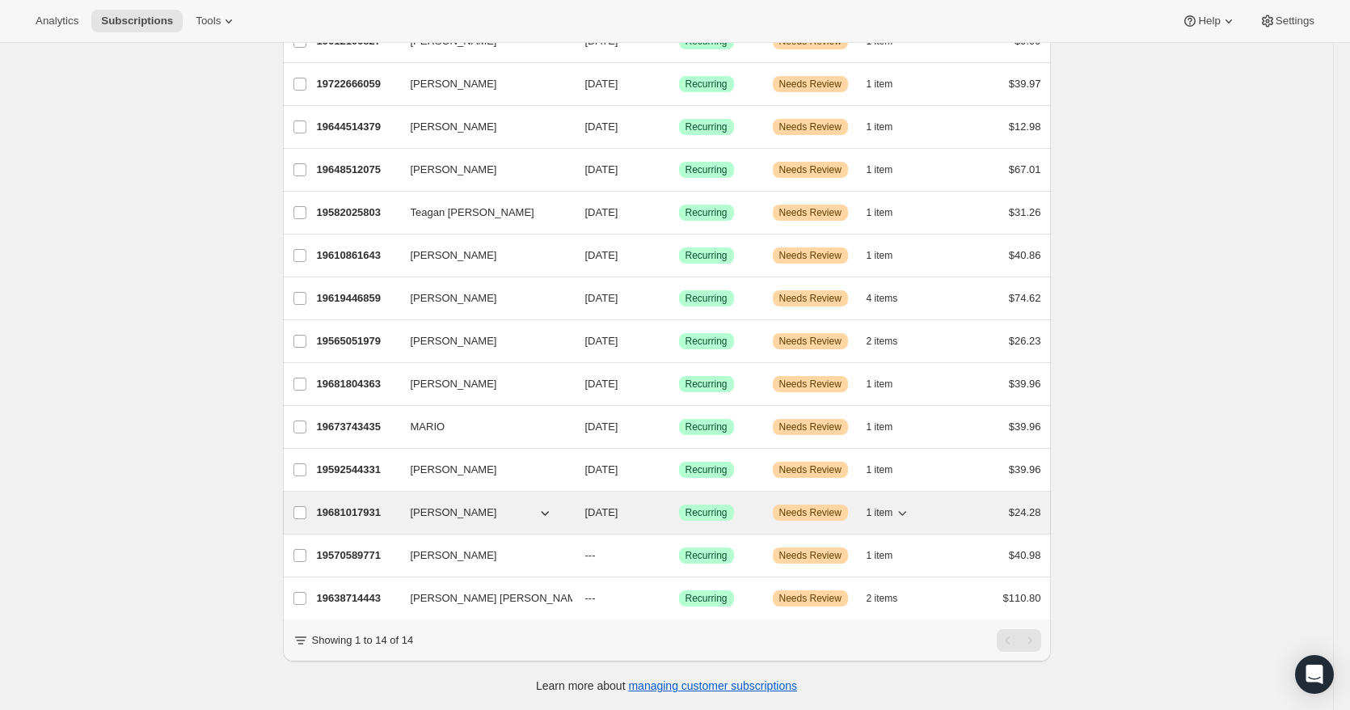
click at [756, 504] on div "Success Recurring" at bounding box center [719, 512] width 81 height 16
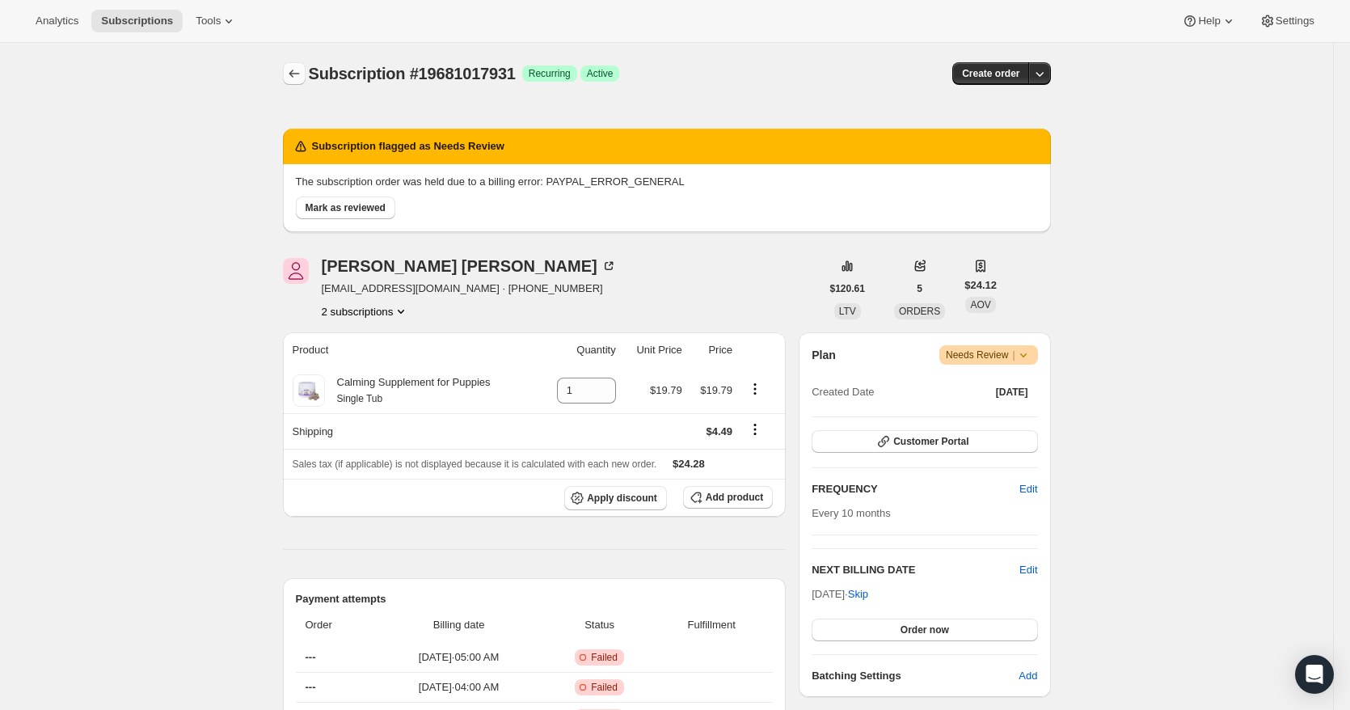
click at [301, 69] on icon "Subscriptions" at bounding box center [294, 73] width 16 height 16
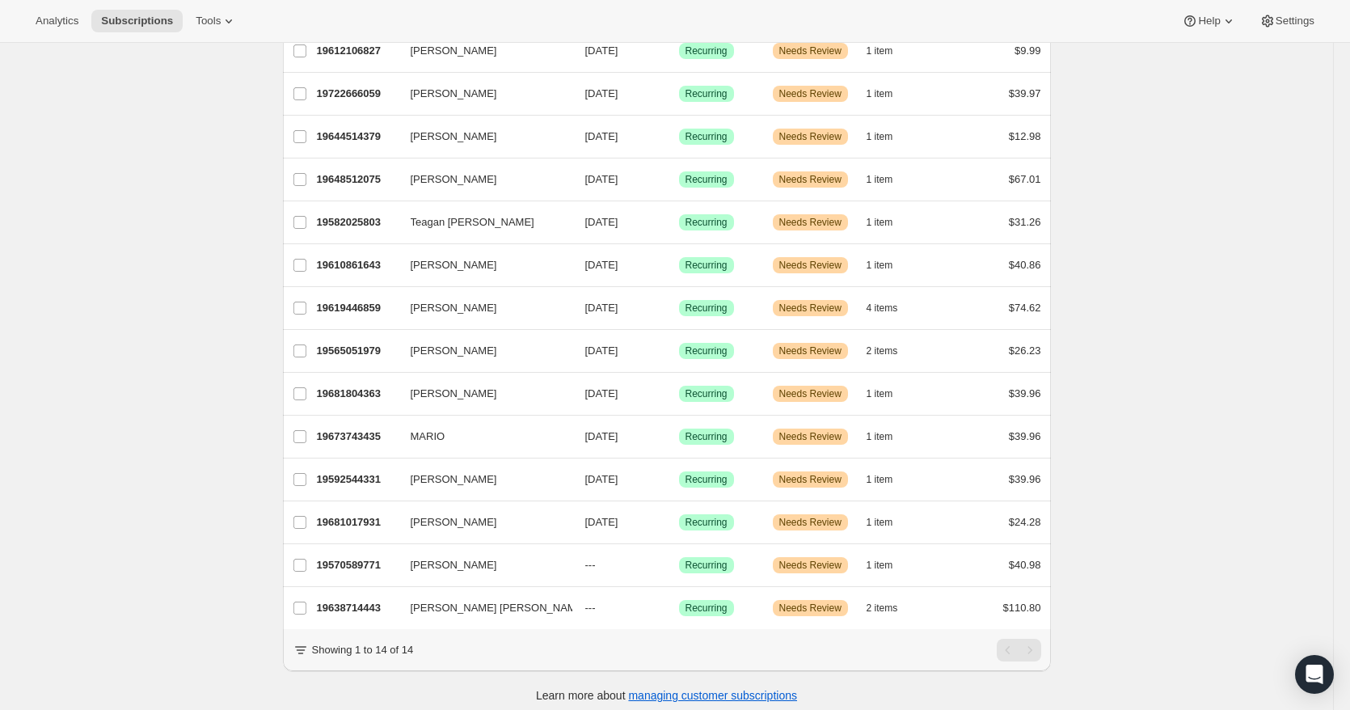
scroll to position [169, 0]
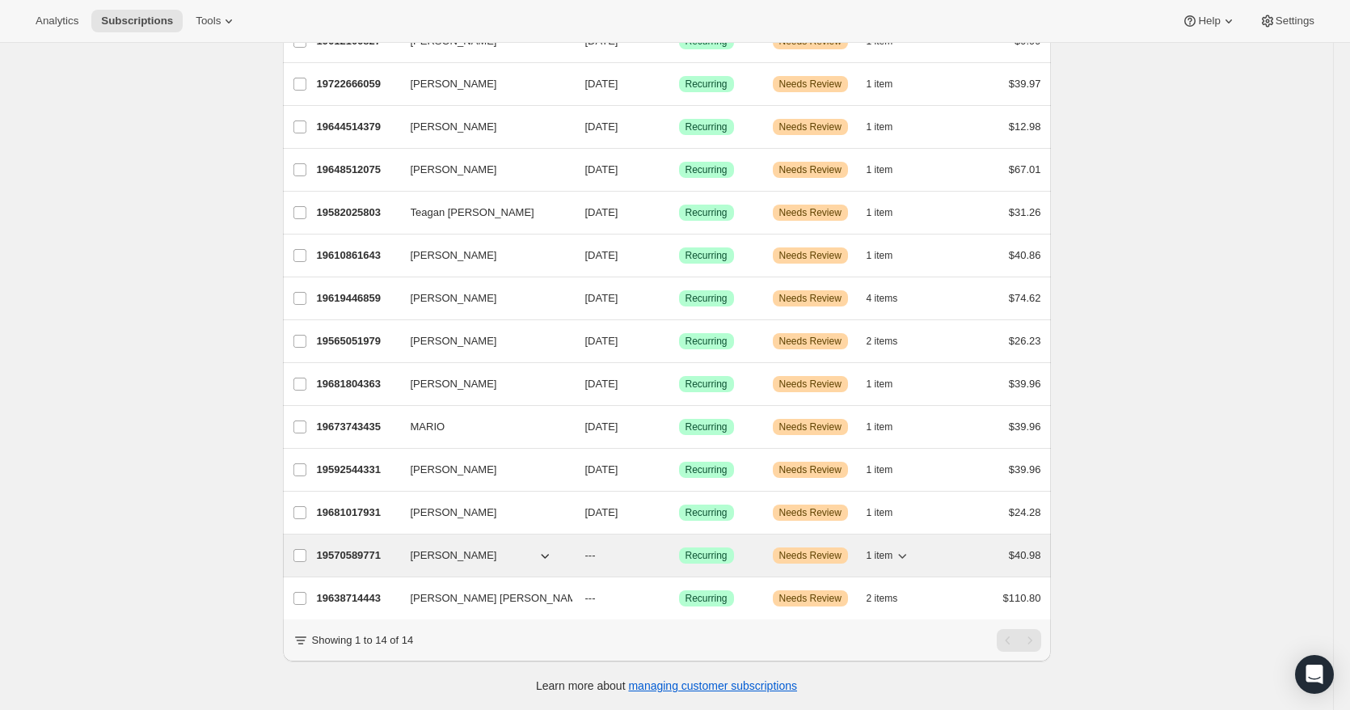
click at [745, 547] on div "Success Recurring" at bounding box center [719, 555] width 81 height 16
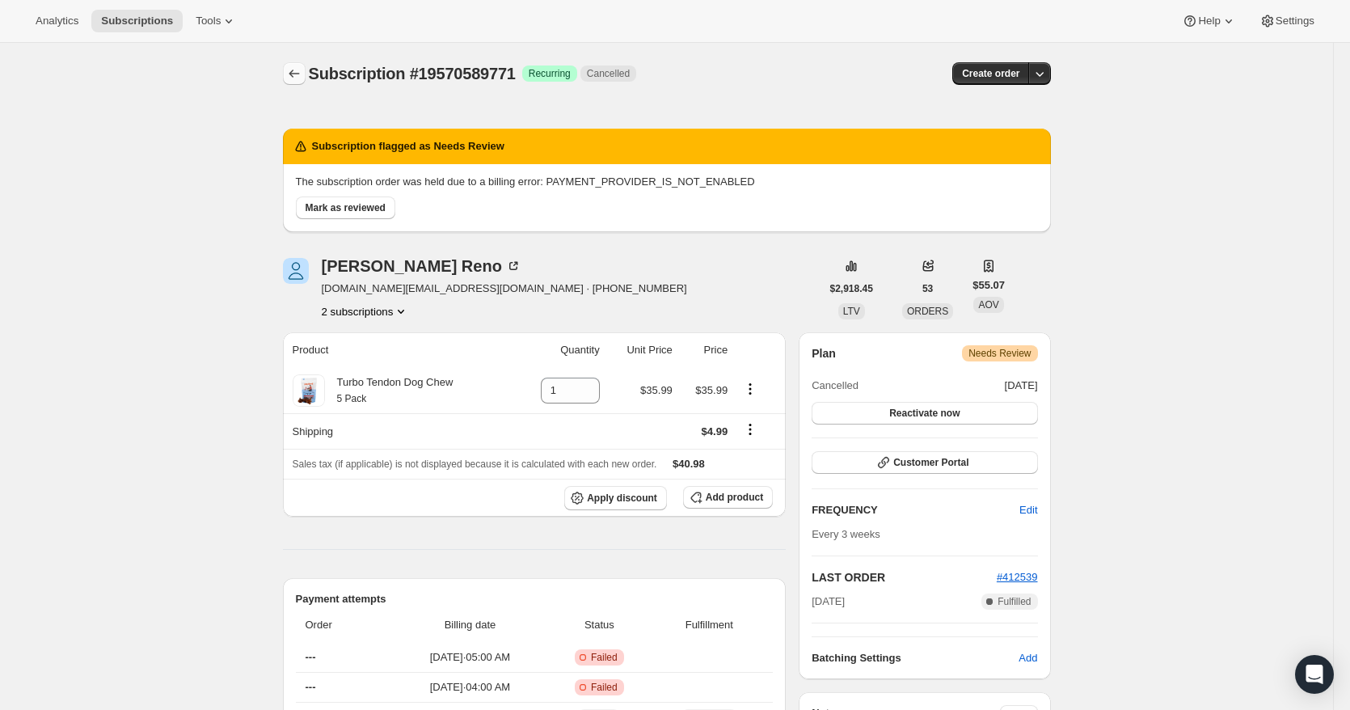
click at [298, 66] on icon "Subscriptions" at bounding box center [294, 73] width 16 height 16
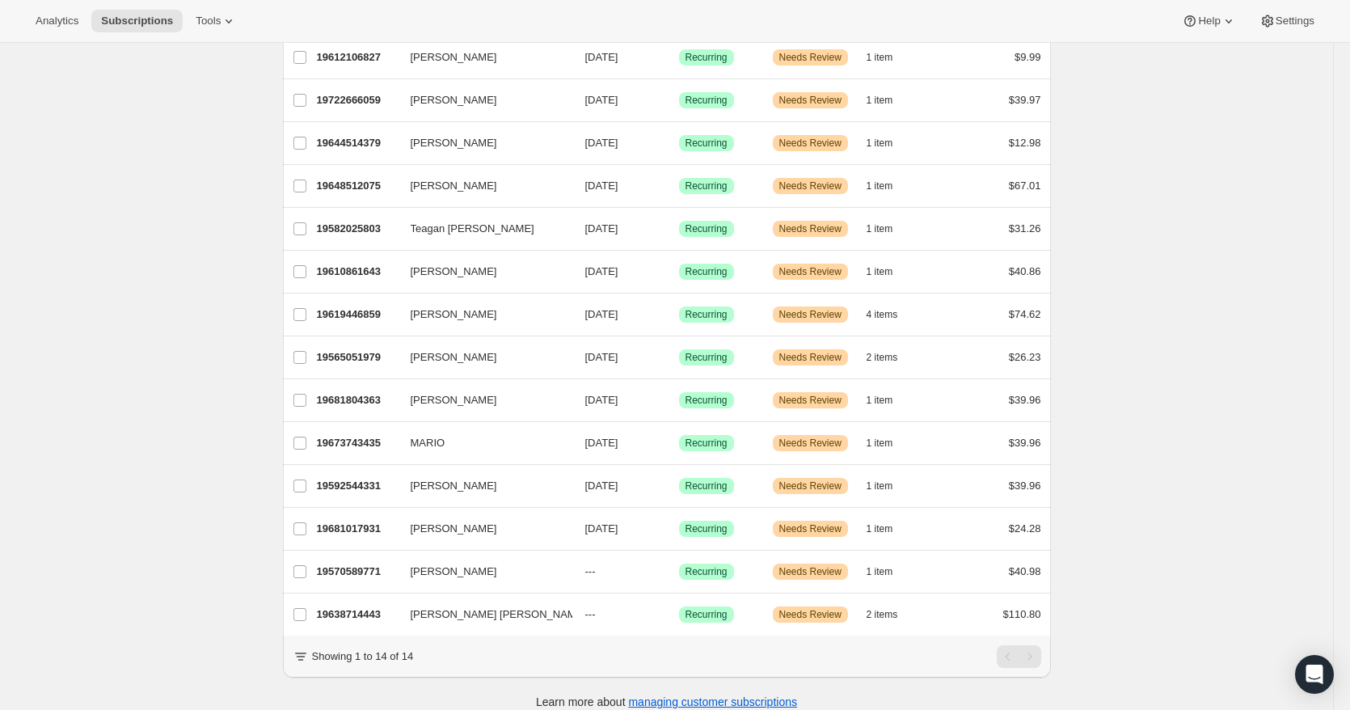
scroll to position [169, 0]
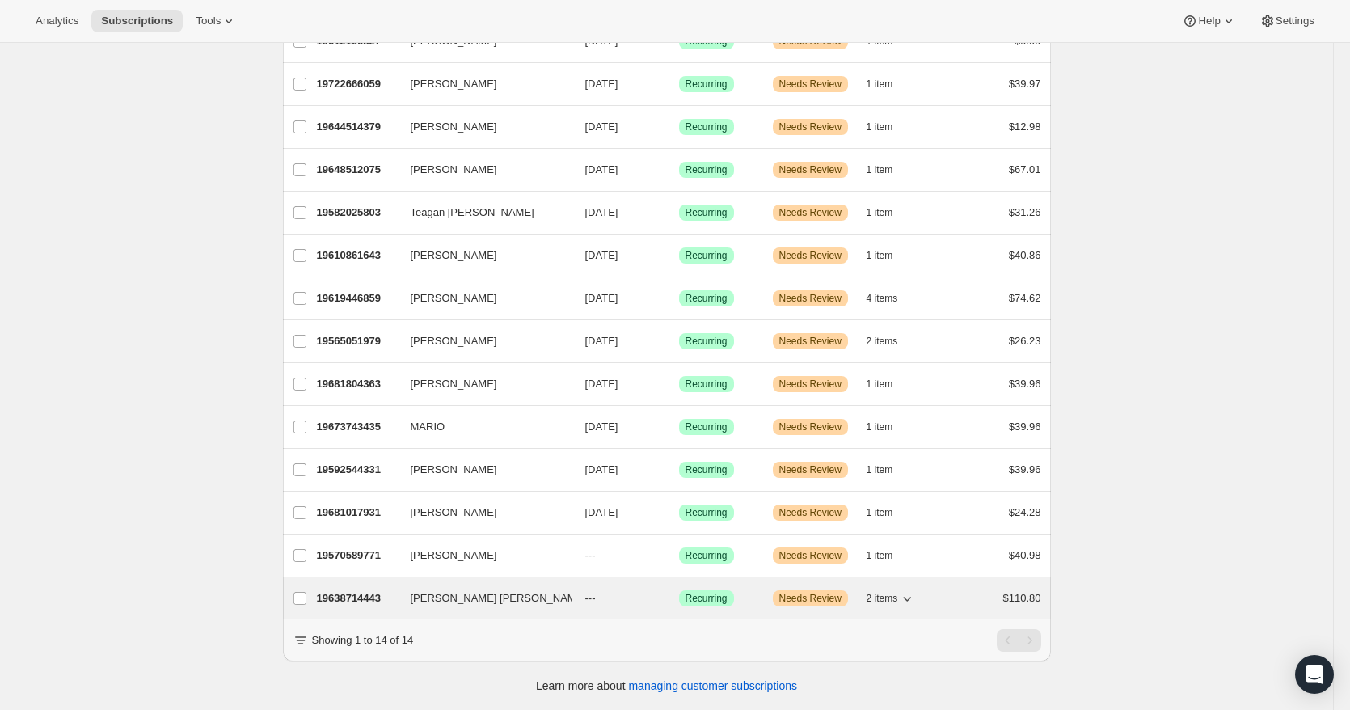
click at [756, 590] on div "Success Recurring" at bounding box center [719, 598] width 81 height 16
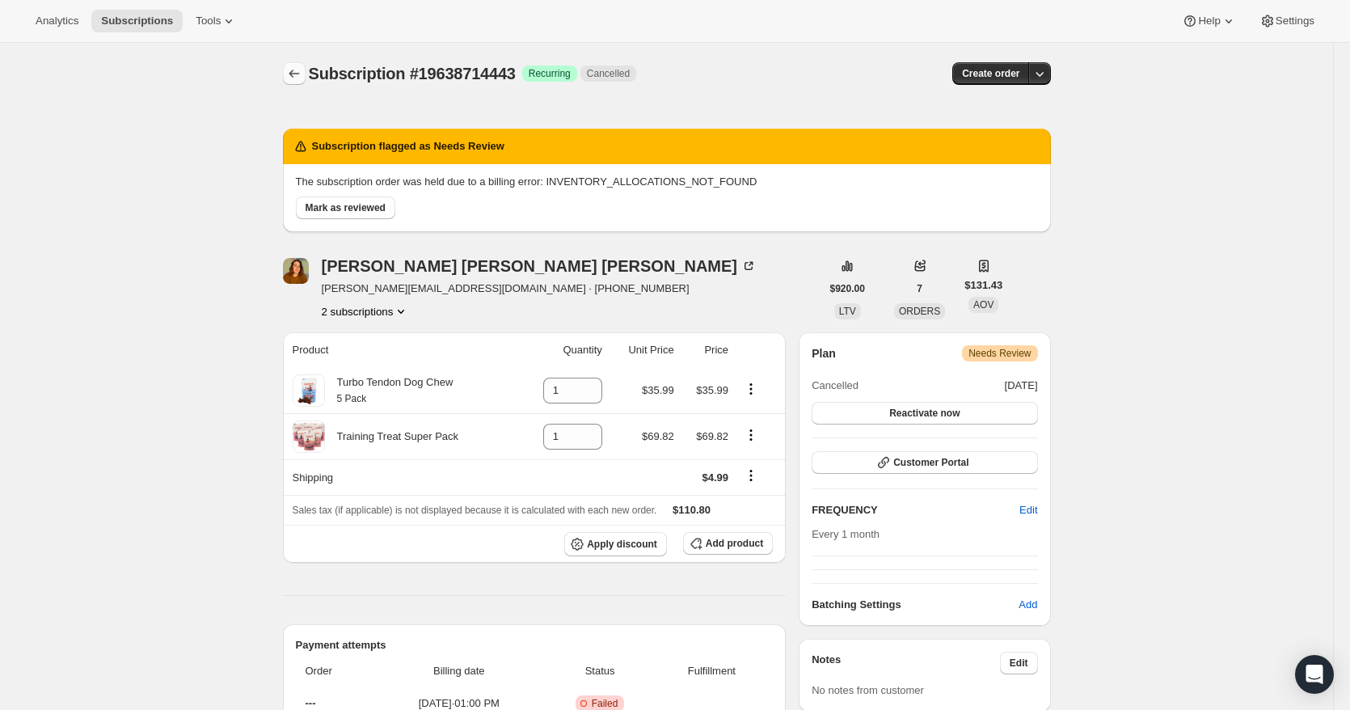
click at [301, 74] on icon "Subscriptions" at bounding box center [294, 73] width 16 height 16
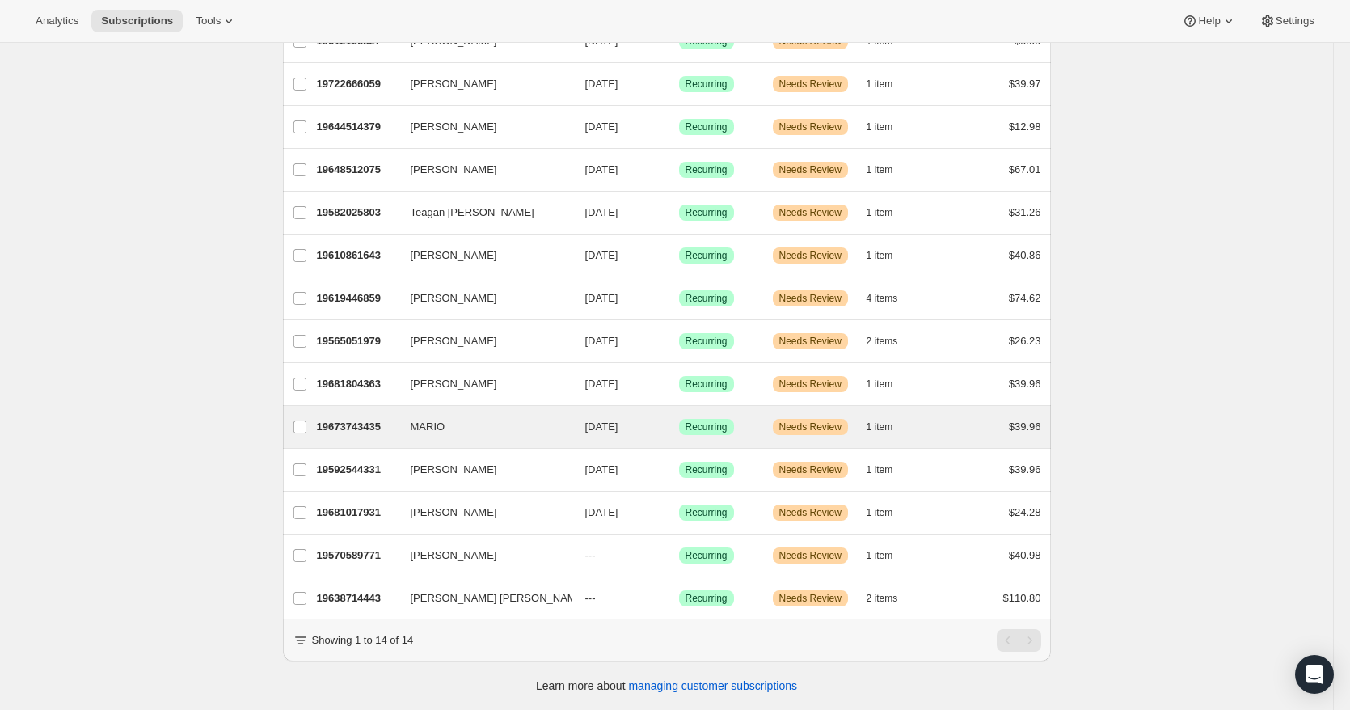
scroll to position [169, 0]
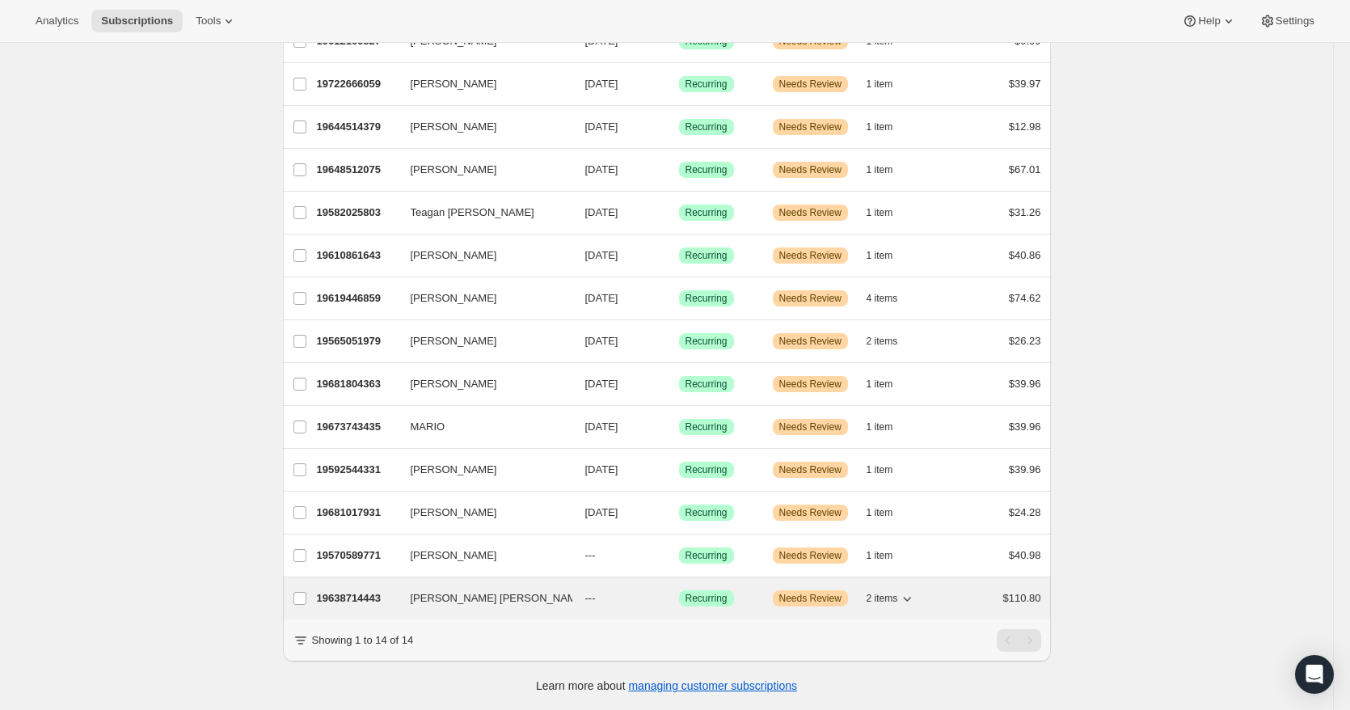
click at [747, 590] on div "Success Recurring" at bounding box center [719, 598] width 81 height 16
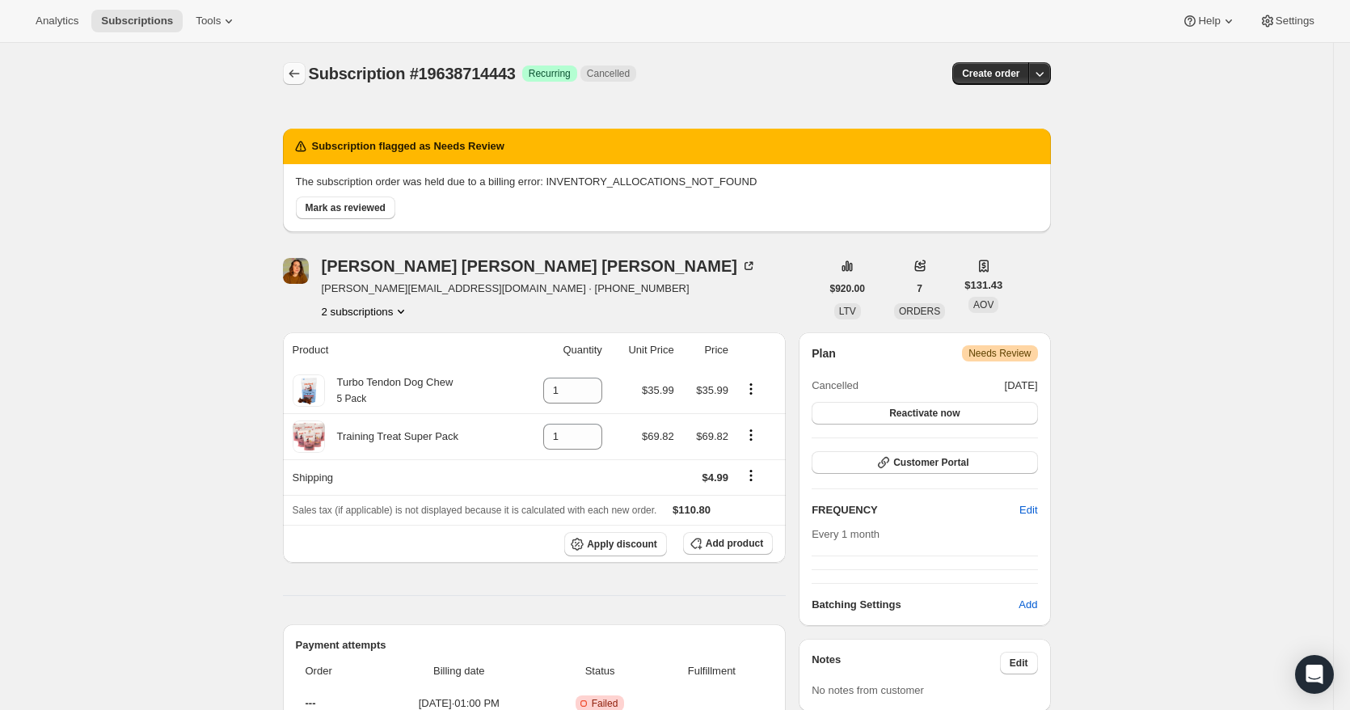
click at [301, 74] on icon "Subscriptions" at bounding box center [294, 73] width 16 height 16
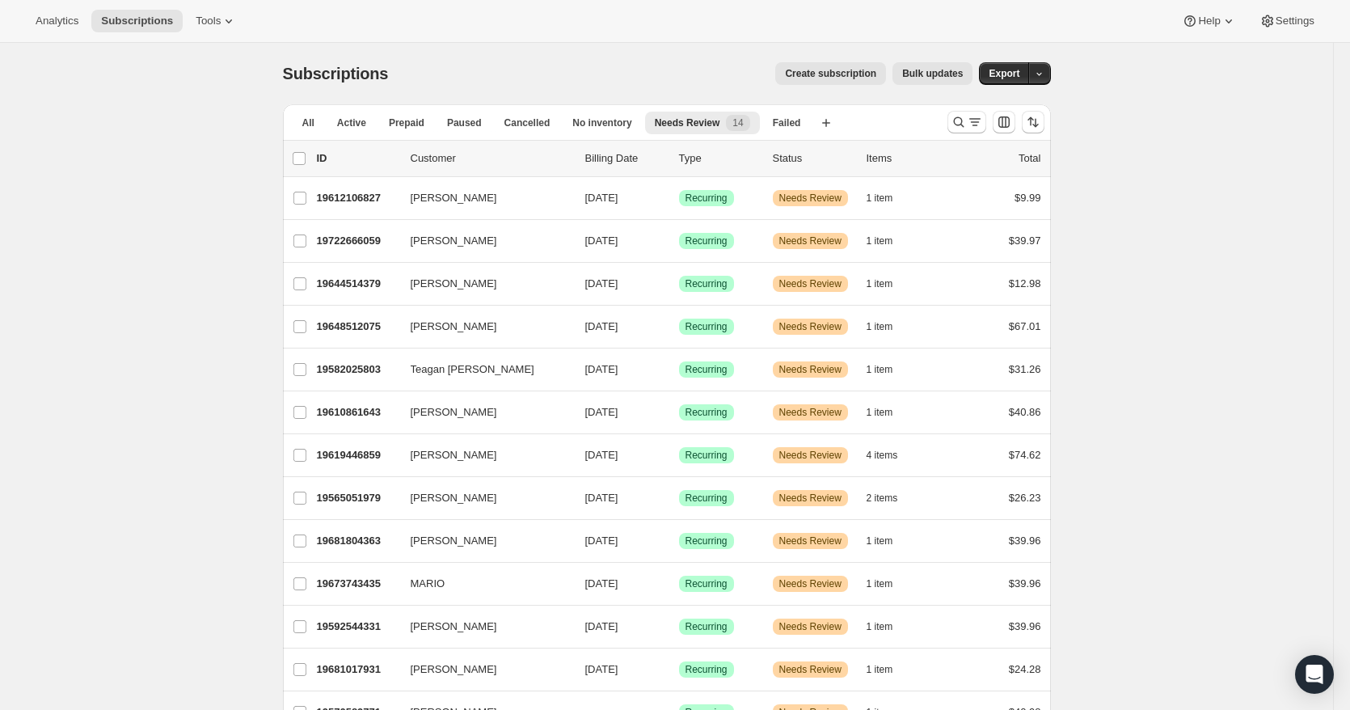
click at [1064, 178] on div "Subscriptions. This page is ready Subscriptions Create subscription Bulk update…" at bounding box center [666, 454] width 806 height 823
click at [1125, 394] on div "Subscriptions. This page is ready Subscriptions Create subscription Bulk update…" at bounding box center [666, 454] width 1333 height 823
click at [1130, 340] on div "Subscriptions. This page is ready Subscriptions Create subscription Bulk update…" at bounding box center [666, 454] width 1333 height 823
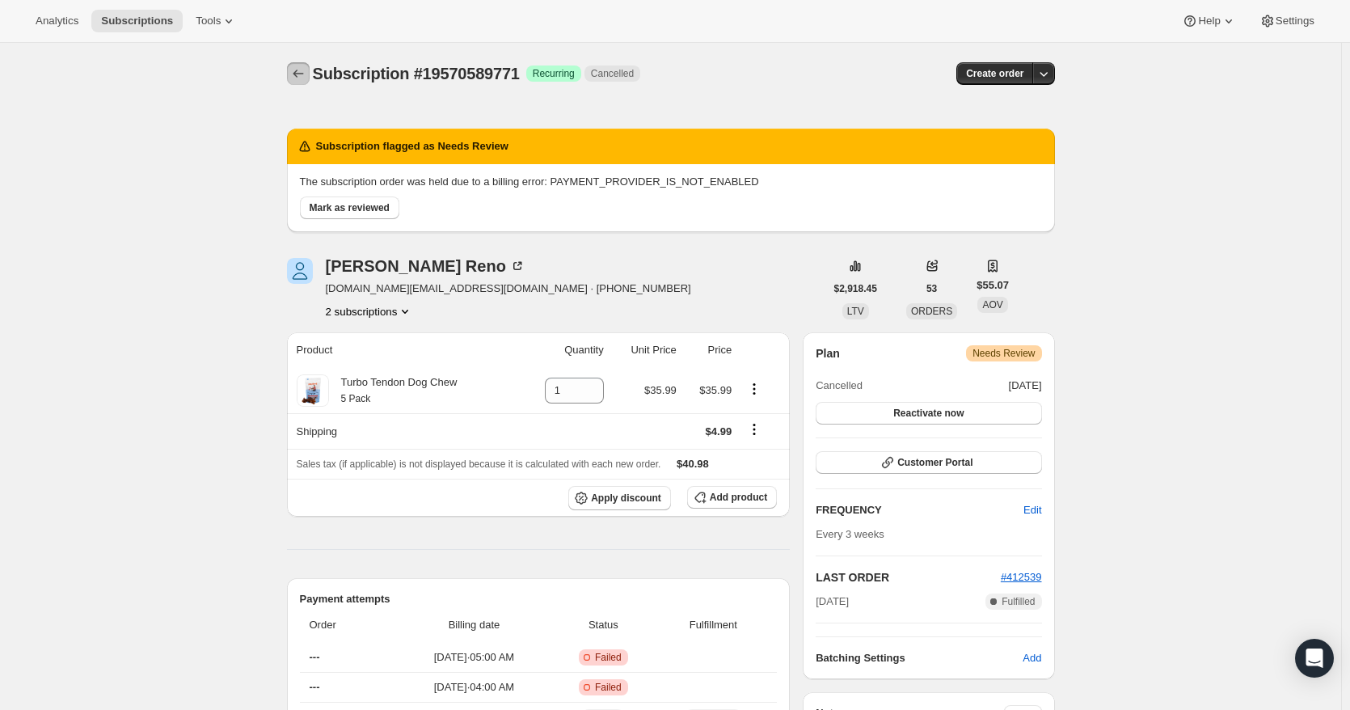
click at [306, 69] on icon "Subscriptions" at bounding box center [298, 73] width 16 height 16
